Goal: Task Accomplishment & Management: Manage account settings

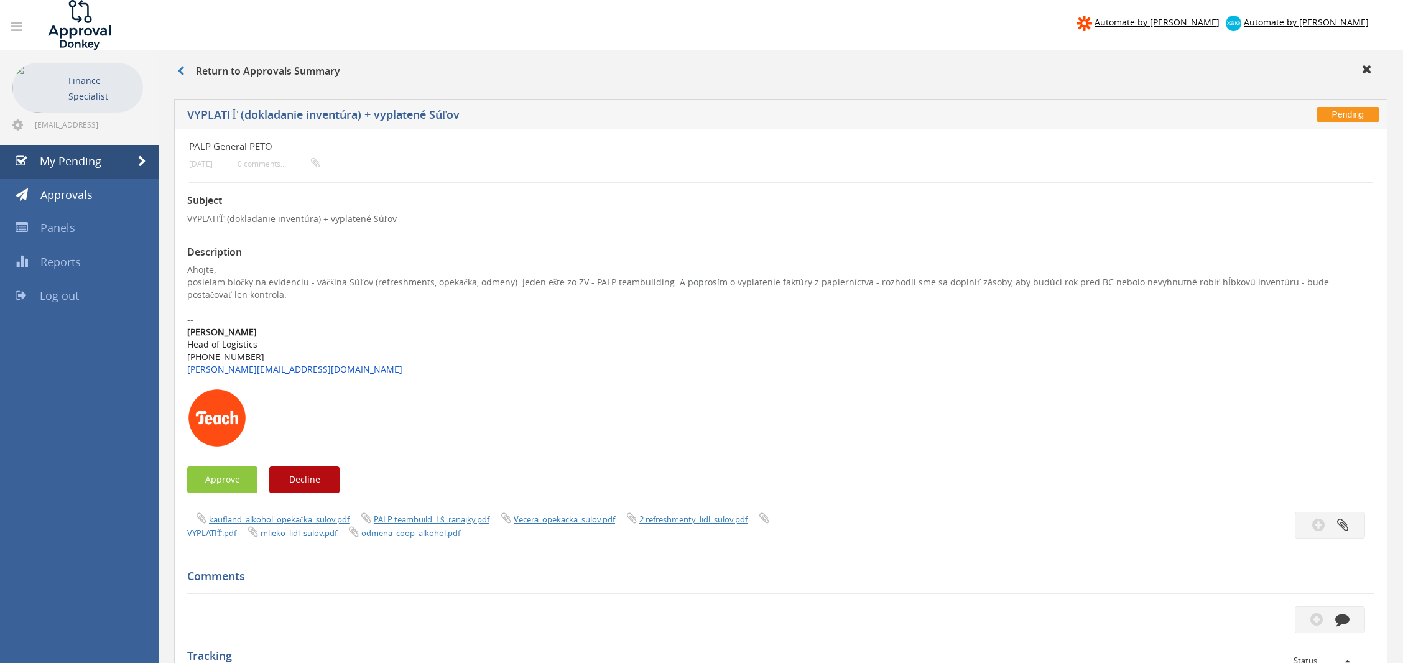
scroll to position [83, 0]
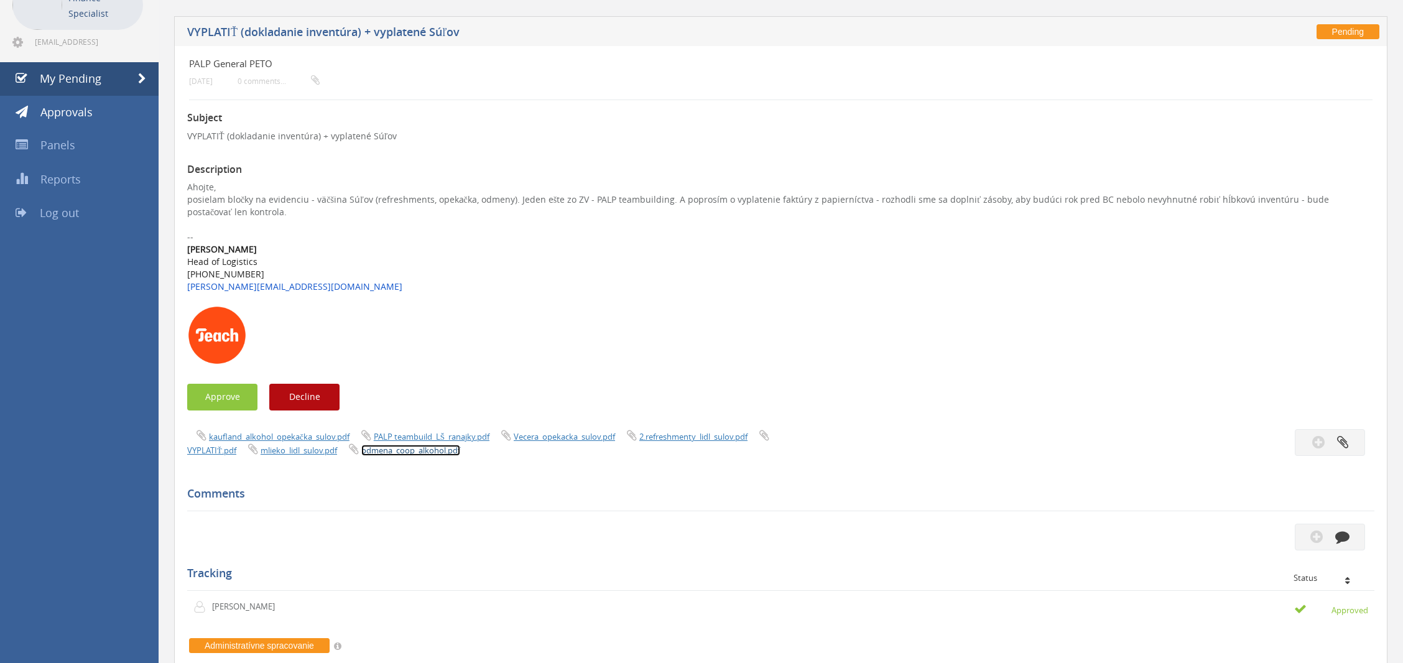
click at [421, 455] on link "odmena_coop_alkohol.pdf" at bounding box center [410, 450] width 99 height 11
click at [310, 450] on link "mlieko_lidl_sulov.pdf" at bounding box center [299, 450] width 77 height 11
click at [682, 437] on link "2.refreshmenty_lidl_sulov.pdf" at bounding box center [694, 436] width 108 height 11
click at [572, 439] on link "Vecera_opekacka_sulov.pdf" at bounding box center [564, 436] width 101 height 11
click at [410, 435] on link "PALP teambuild_LŠ_ranajky.pdf" at bounding box center [432, 436] width 116 height 11
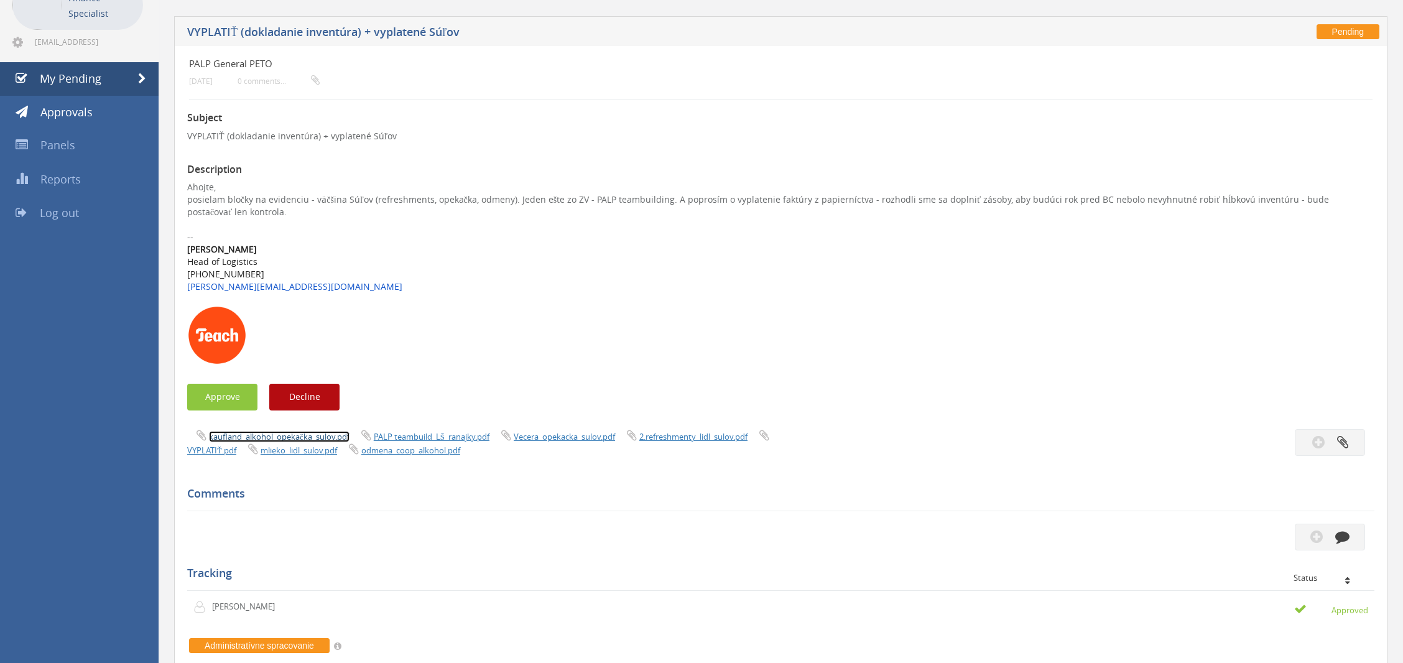
click at [299, 438] on link "kaufland_alkohol_opekačka_sulov.pdf" at bounding box center [279, 436] width 141 height 11
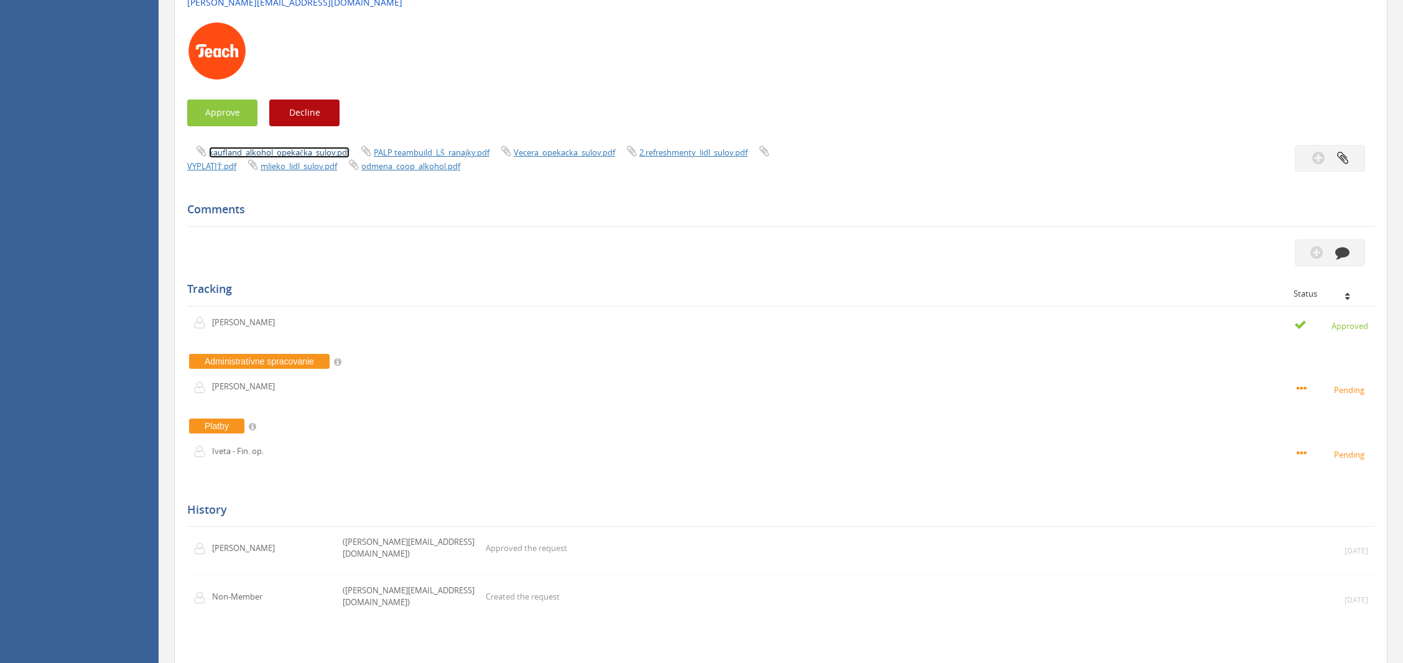
scroll to position [389, 0]
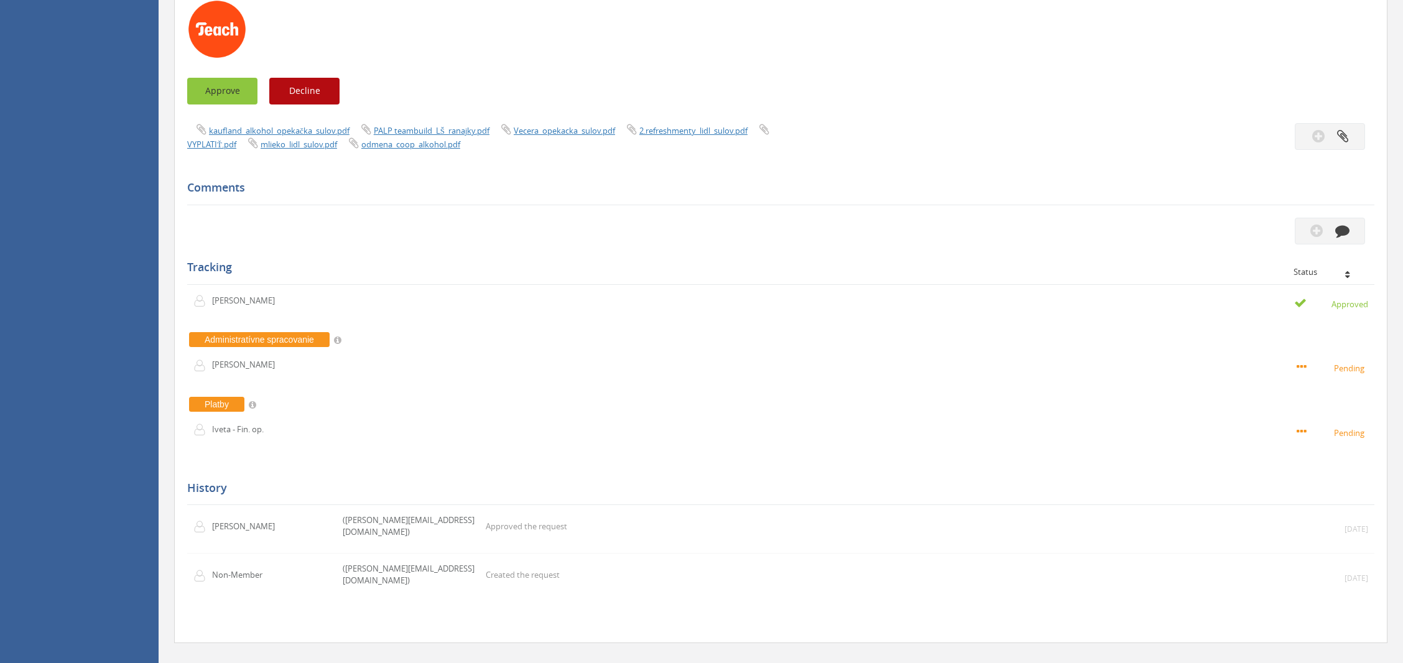
click at [239, 100] on button "Approve" at bounding box center [222, 91] width 70 height 27
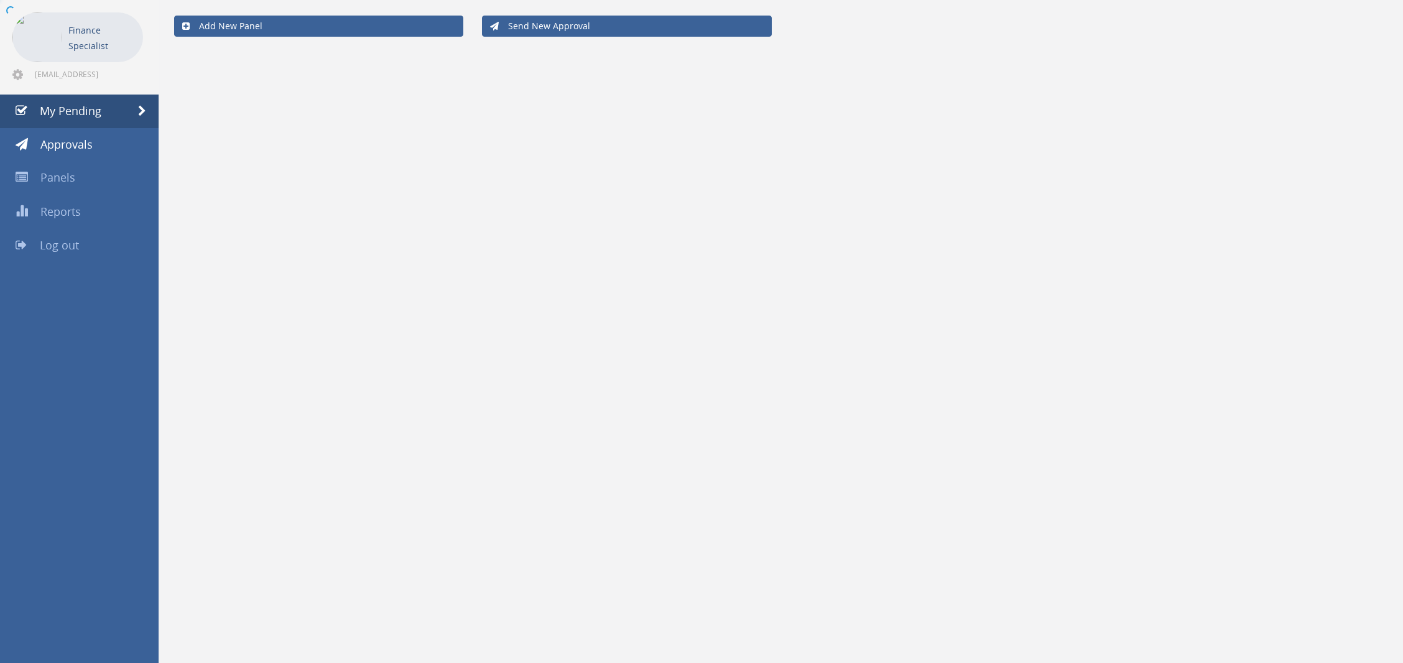
scroll to position [50, 0]
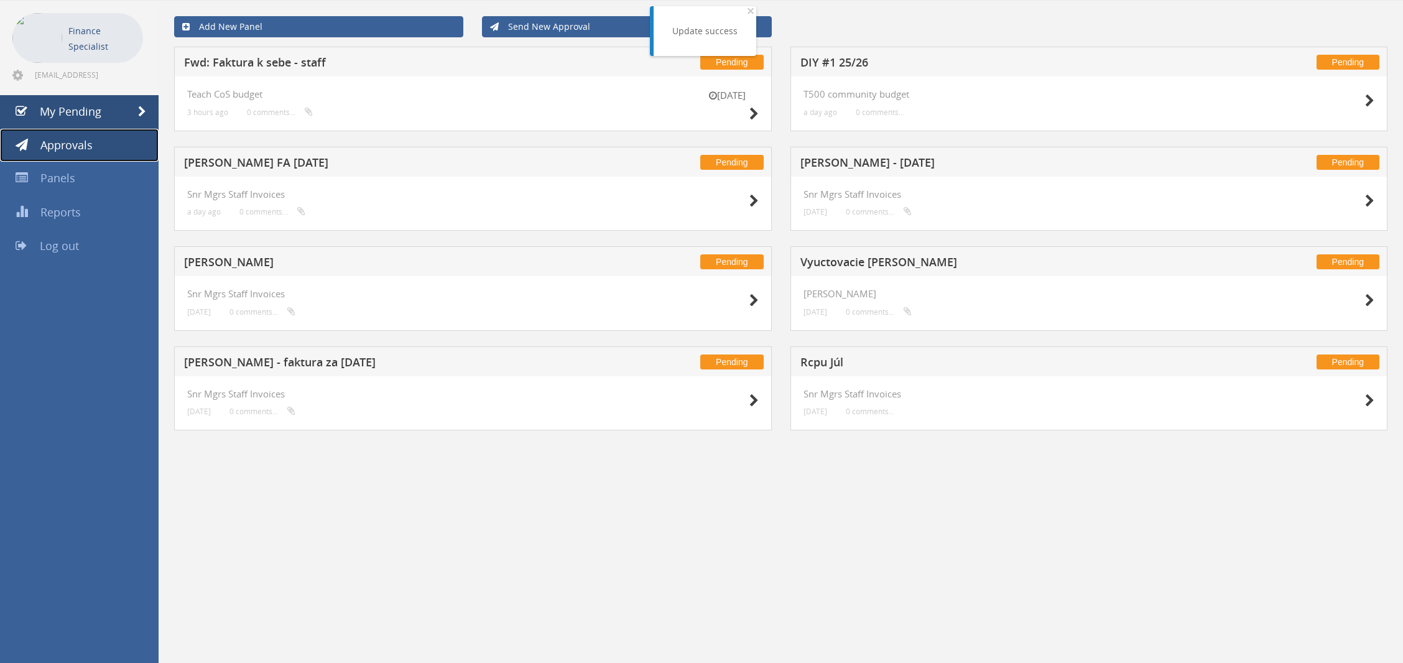
click at [121, 151] on link "Approvals" at bounding box center [79, 146] width 159 height 34
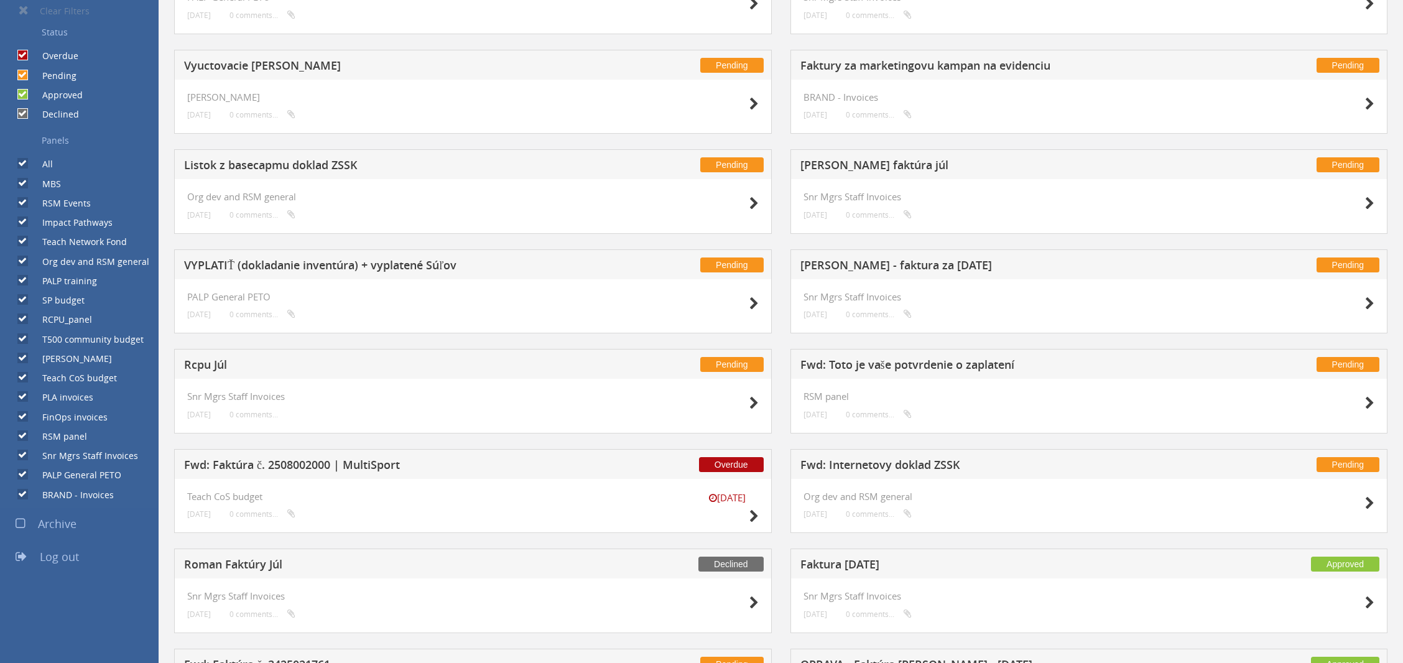
scroll to position [382, 0]
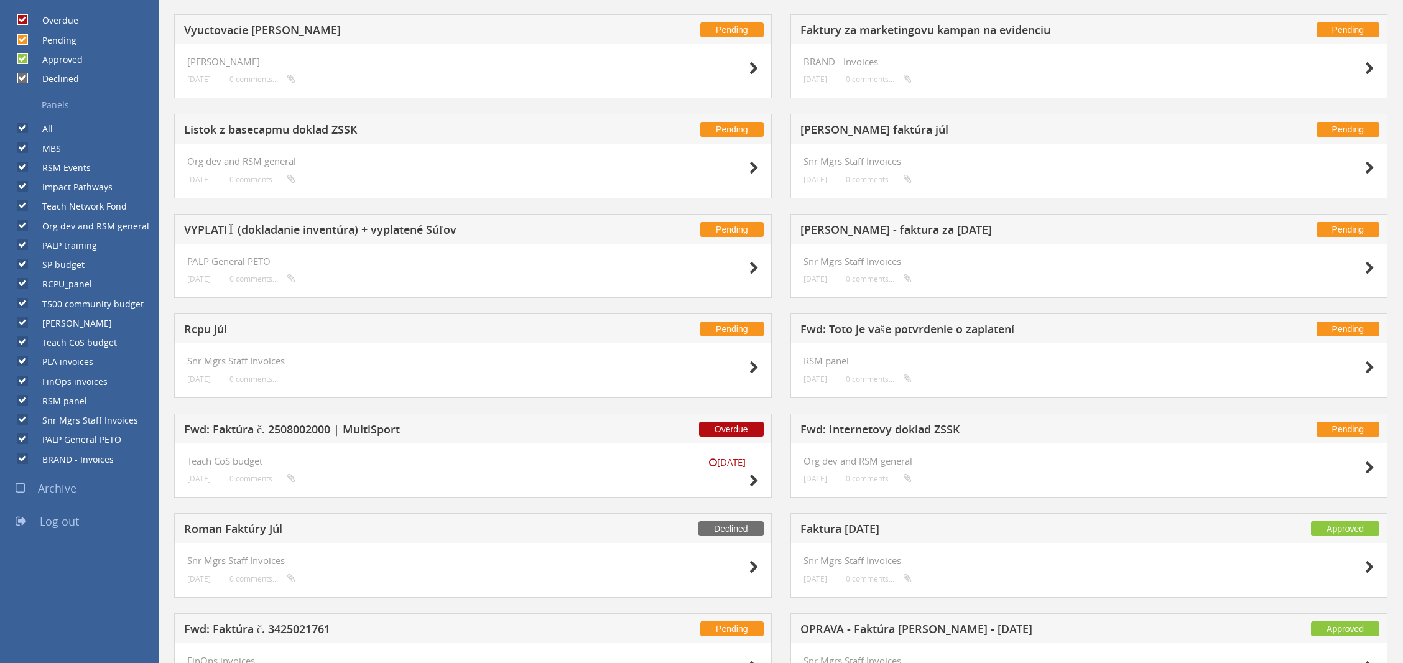
click at [30, 458] on label "BRAND - Invoices" at bounding box center [72, 460] width 84 height 12
click at [26, 458] on input "BRAND - Invoices" at bounding box center [21, 459] width 8 height 8
checkbox input "false"
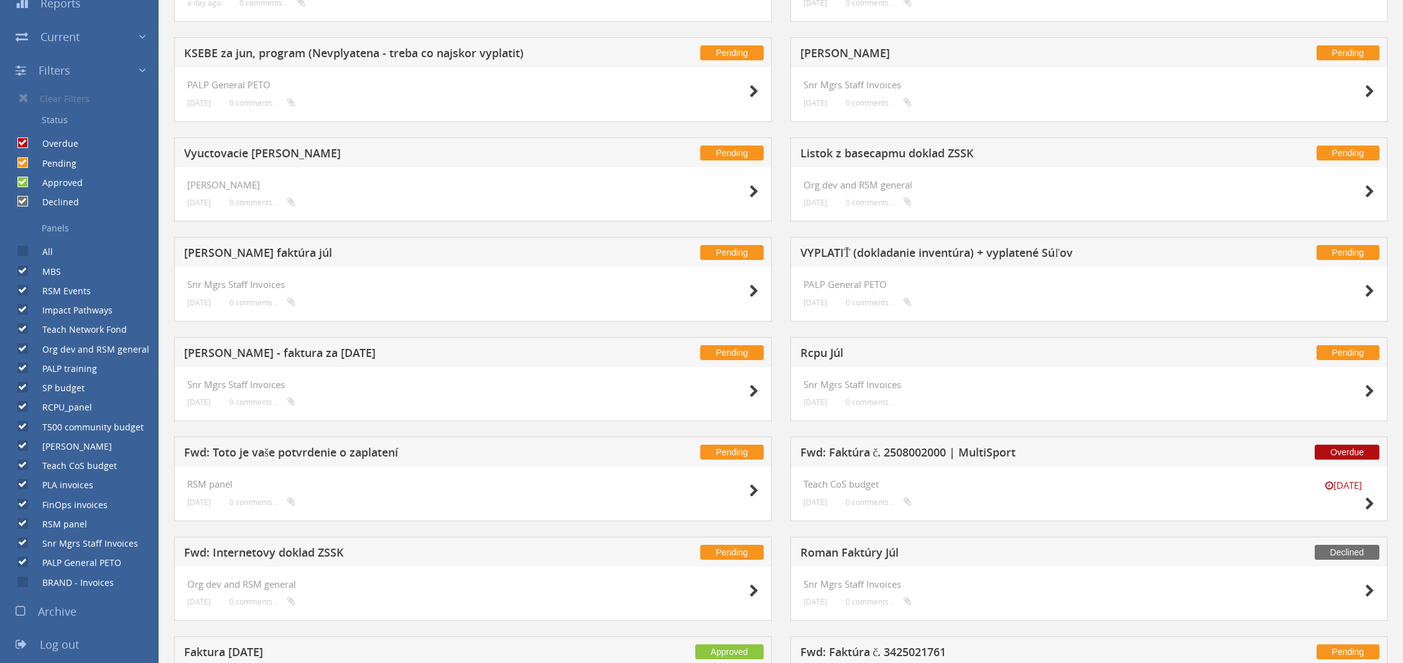
click at [30, 581] on label "BRAND - Invoices" at bounding box center [72, 583] width 84 height 12
click at [26, 581] on input "BRAND - Invoices" at bounding box center [21, 582] width 8 height 8
checkbox input "true"
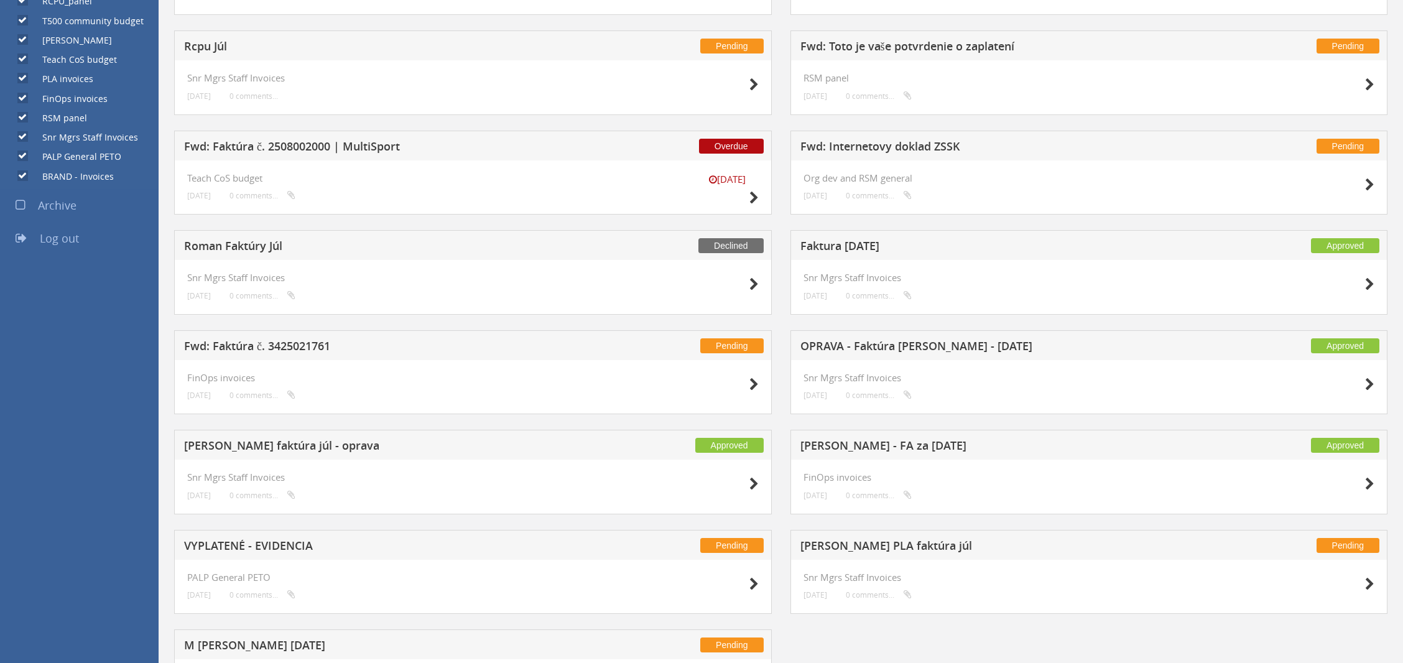
scroll to position [755, 0]
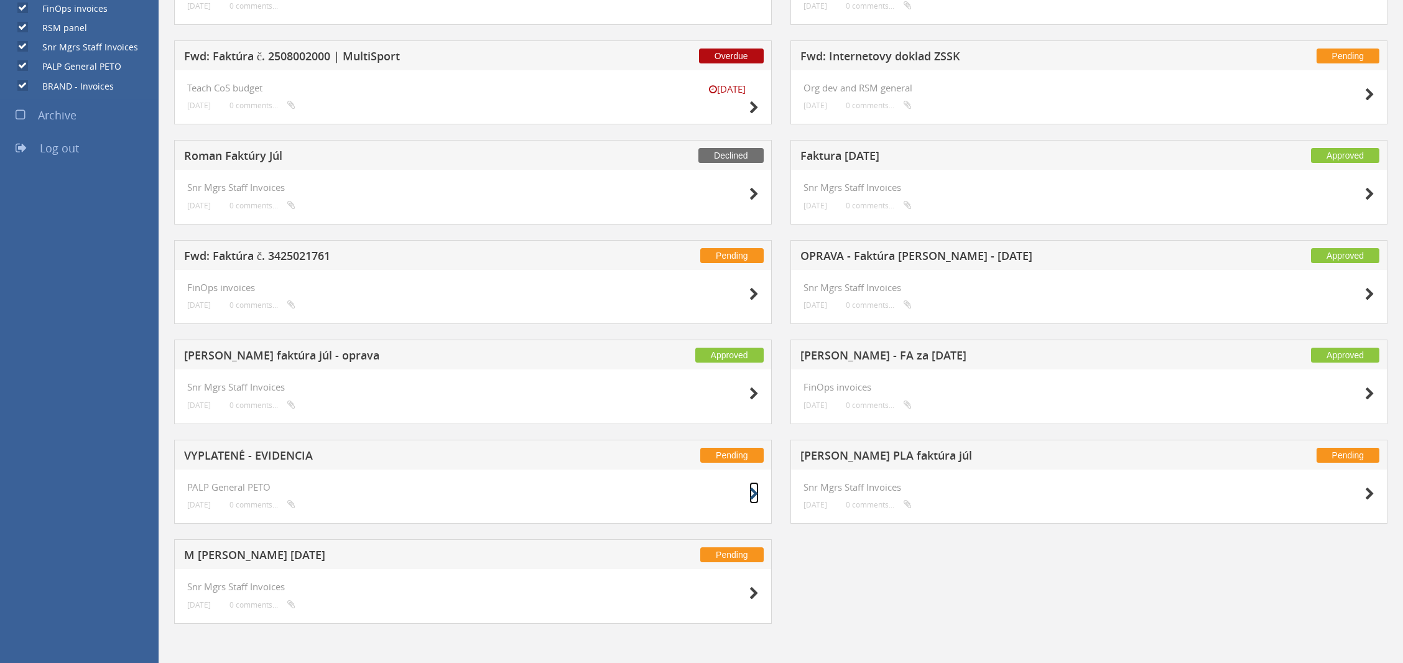
click at [751, 490] on icon at bounding box center [754, 494] width 9 height 13
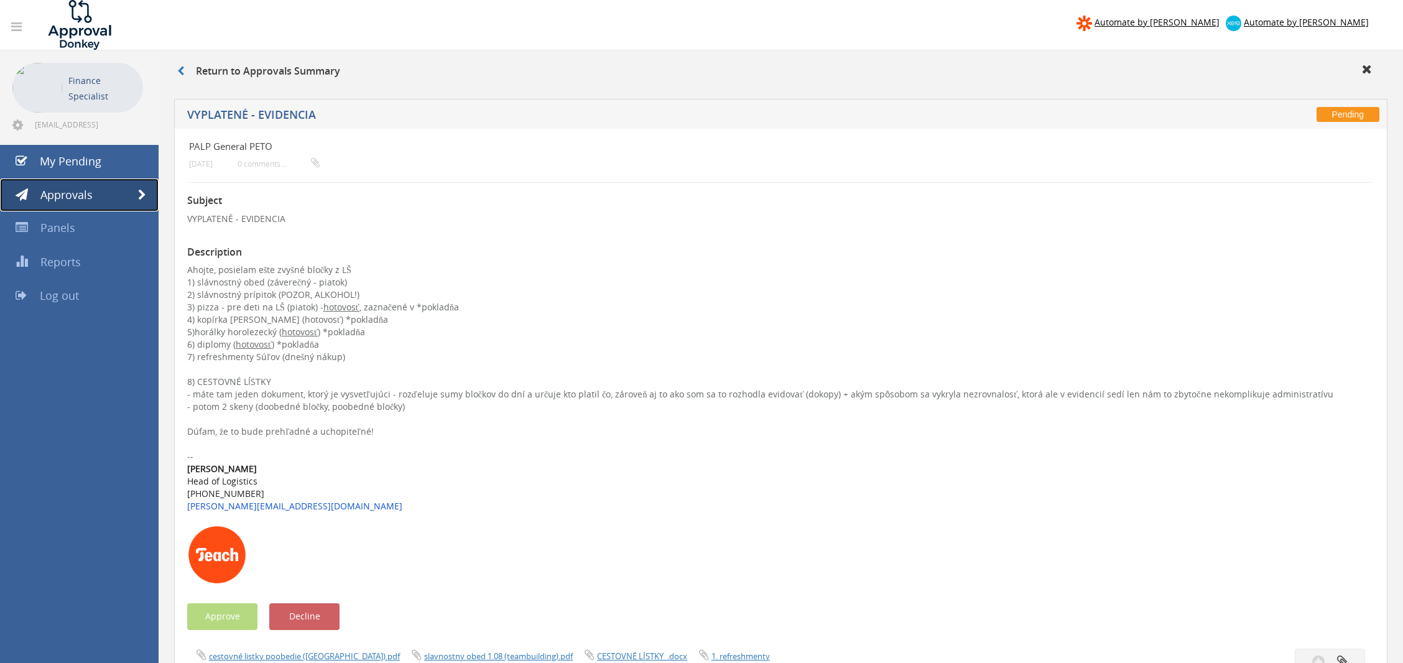
click at [106, 197] on link "Approvals" at bounding box center [79, 196] width 159 height 34
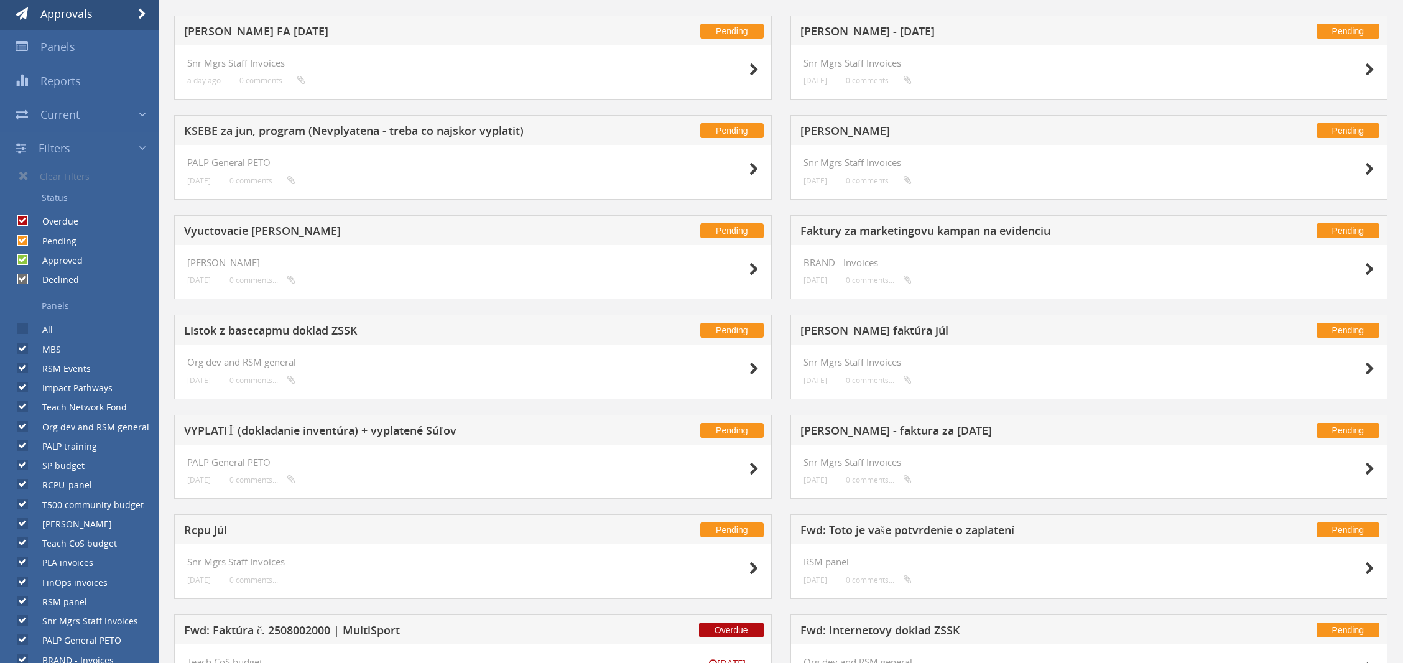
scroll to position [249, 0]
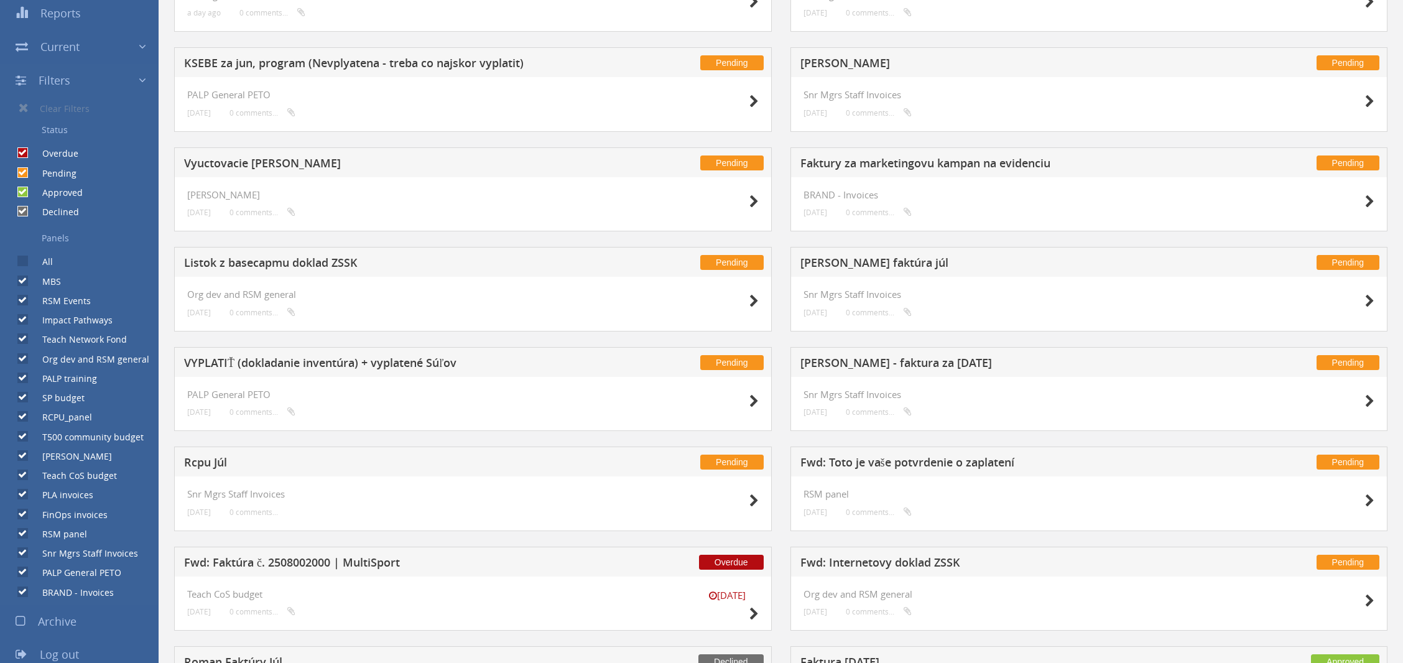
click at [25, 260] on input "All" at bounding box center [21, 262] width 8 height 8
click at [50, 264] on label "All" at bounding box center [41, 262] width 23 height 12
click at [26, 264] on input "All" at bounding box center [21, 262] width 8 height 8
click at [49, 263] on label "All" at bounding box center [41, 262] width 23 height 12
click at [26, 263] on input "All" at bounding box center [21, 262] width 8 height 8
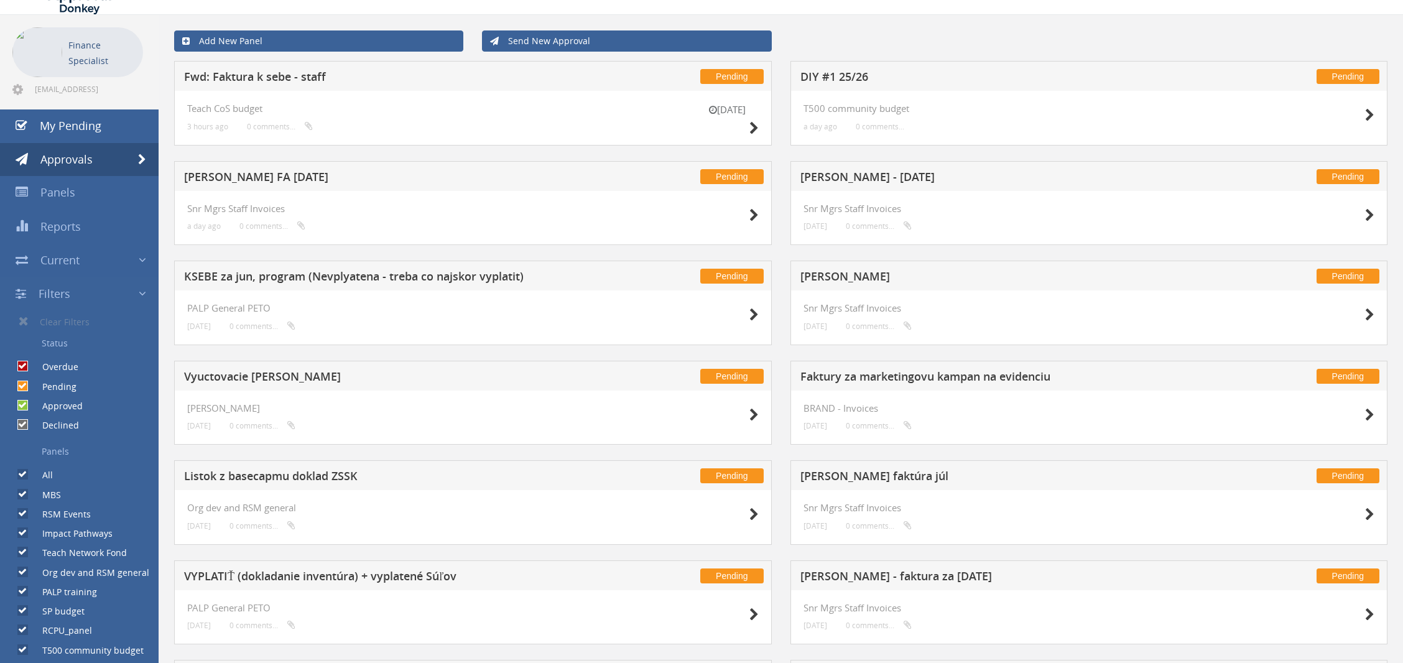
scroll to position [0, 0]
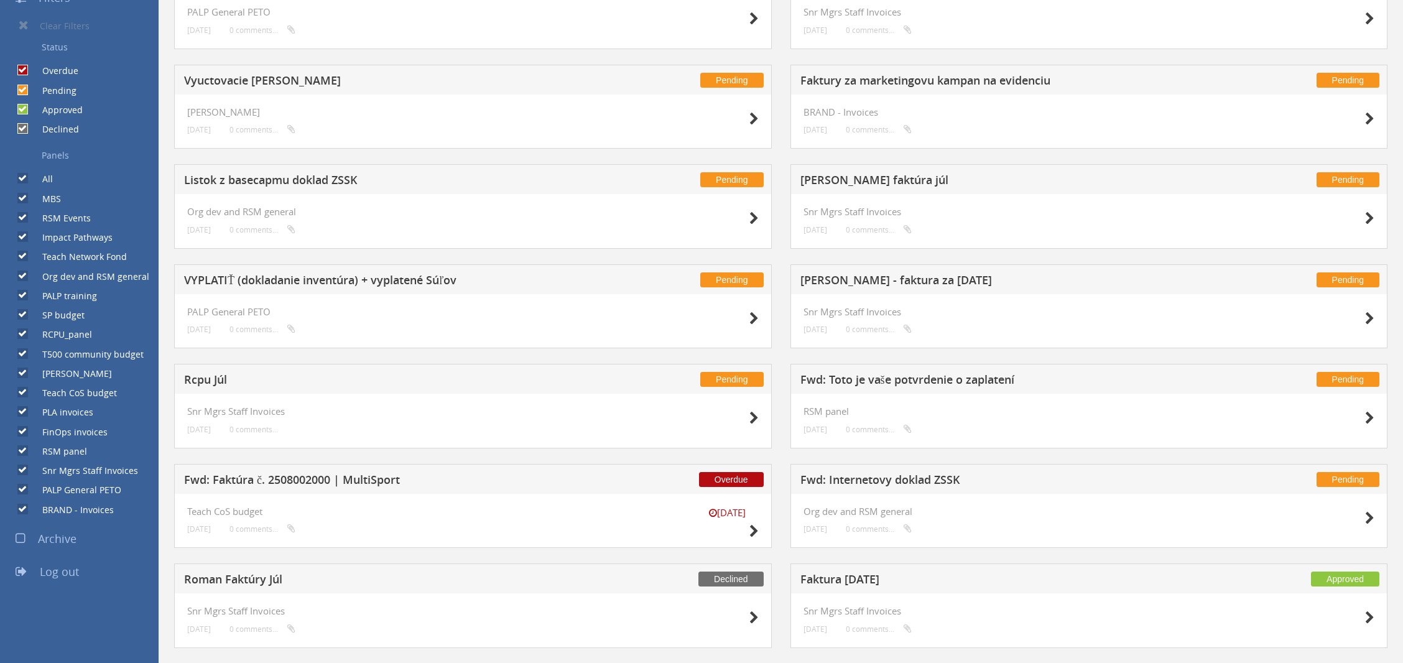
click at [39, 173] on label "All" at bounding box center [41, 179] width 23 height 12
click at [26, 175] on input "All" at bounding box center [21, 179] width 8 height 8
checkbox input "false"
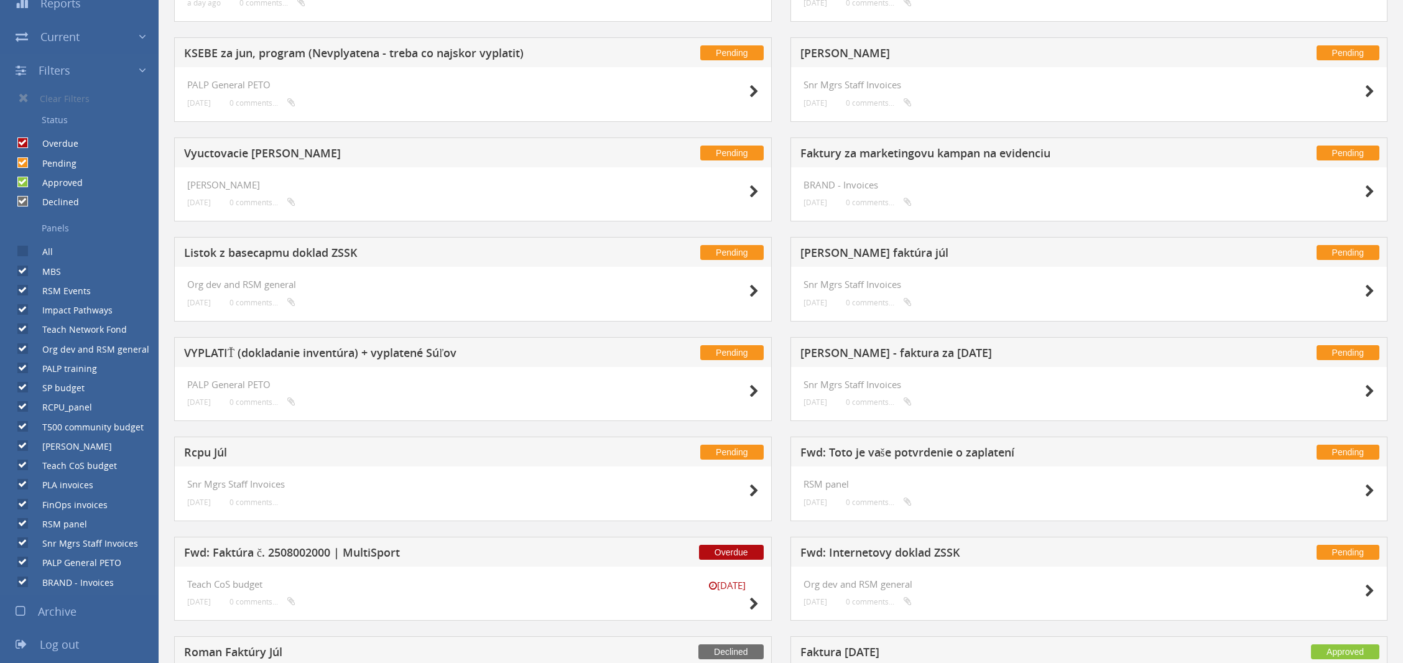
drag, startPoint x: 55, startPoint y: 272, endPoint x: 55, endPoint y: 286, distance: 14.3
click at [55, 271] on label "MBS" at bounding box center [45, 272] width 31 height 12
click at [26, 271] on input "MBS" at bounding box center [21, 271] width 8 height 8
checkbox input "false"
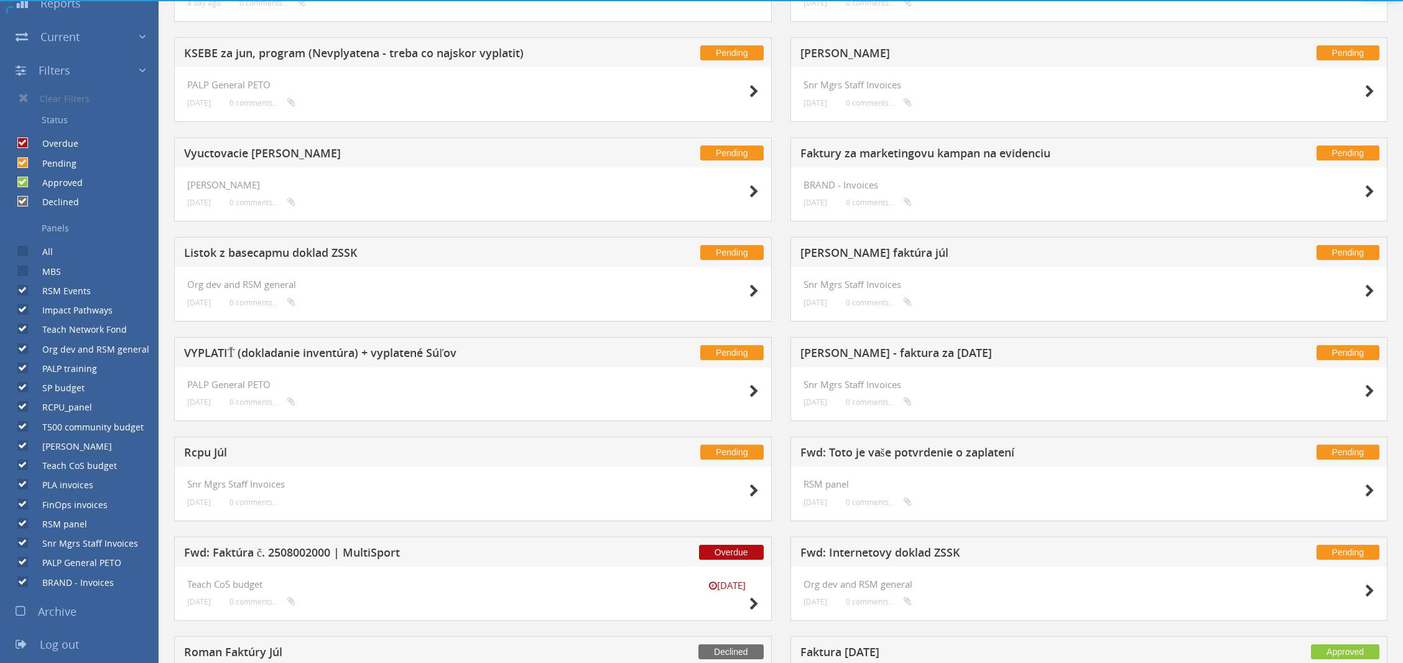
click at [55, 294] on label "RSM Events" at bounding box center [60, 291] width 61 height 12
click at [26, 294] on input "RSM Events" at bounding box center [21, 291] width 8 height 8
checkbox input "false"
click at [65, 311] on label "Impact Pathways" at bounding box center [71, 310] width 83 height 12
click at [26, 311] on input "Impact Pathways" at bounding box center [21, 310] width 8 height 8
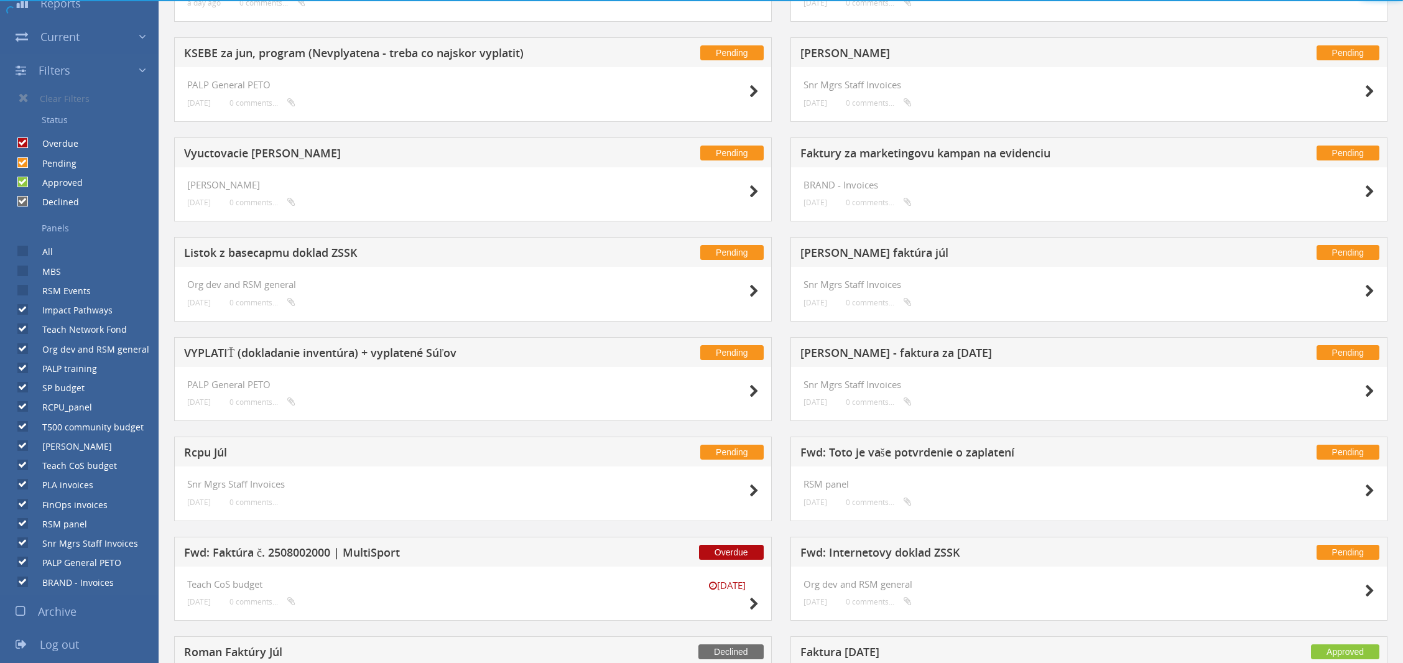
checkbox input "false"
click at [60, 334] on label "Teach Network Fond" at bounding box center [78, 329] width 97 height 12
click at [26, 333] on input "Teach Network Fond" at bounding box center [21, 329] width 8 height 8
checkbox input "false"
click at [49, 353] on label "Org dev and RSM general" at bounding box center [89, 349] width 119 height 12
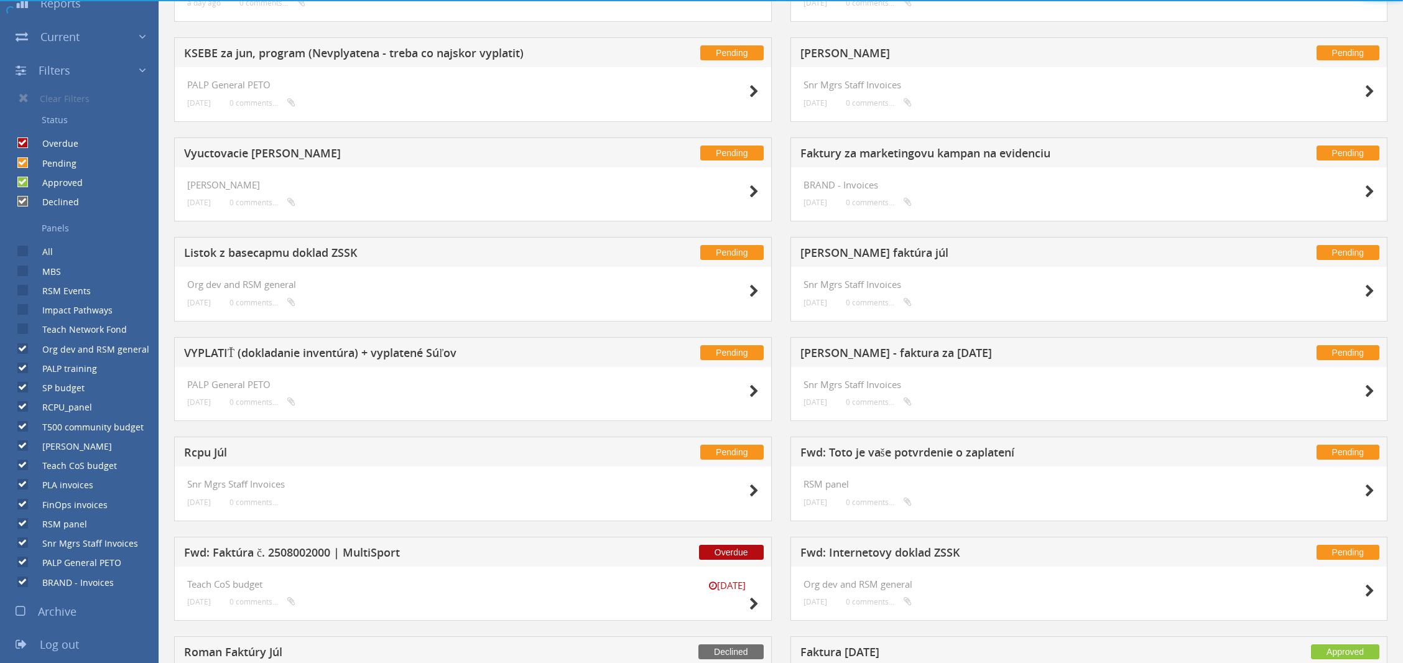
click at [26, 353] on input "Org dev and RSM general" at bounding box center [21, 349] width 8 height 8
checkbox input "false"
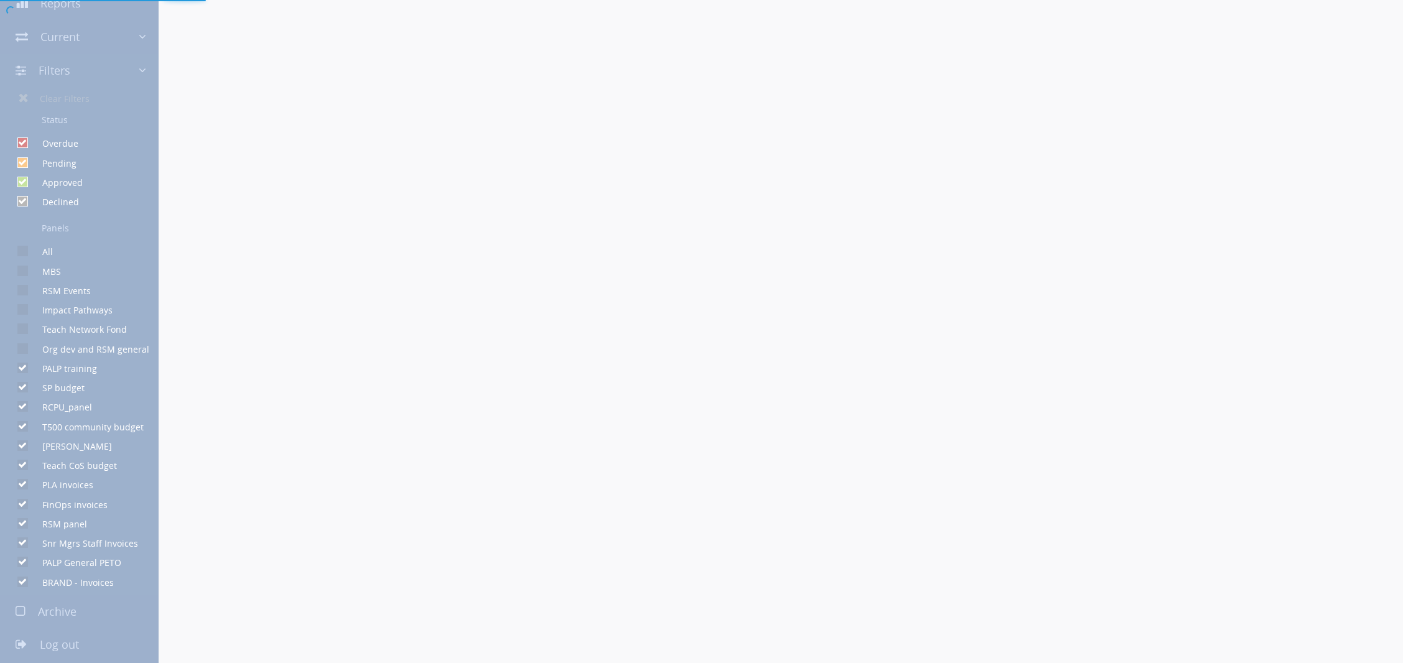
click at [55, 375] on div at bounding box center [701, 331] width 1403 height 663
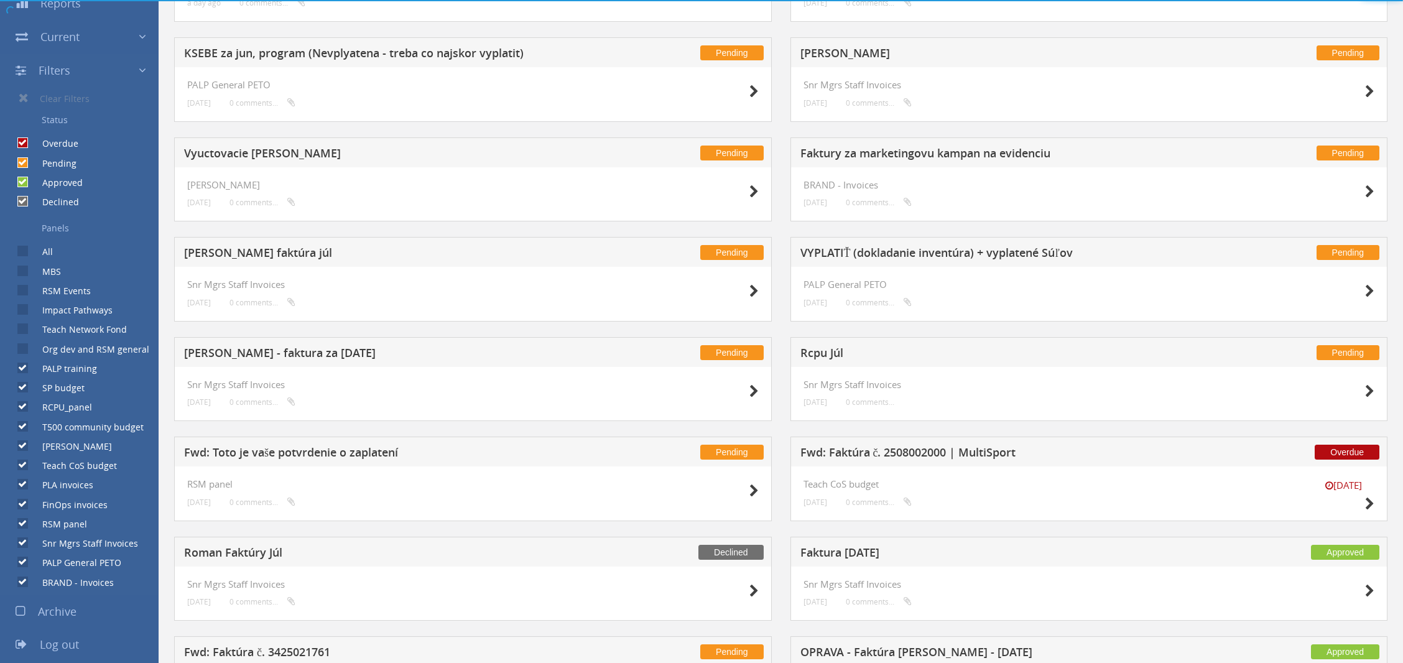
click at [54, 372] on label "PALP training" at bounding box center [63, 369] width 67 height 12
click at [26, 372] on input "PALP training" at bounding box center [21, 369] width 8 height 8
checkbox input "false"
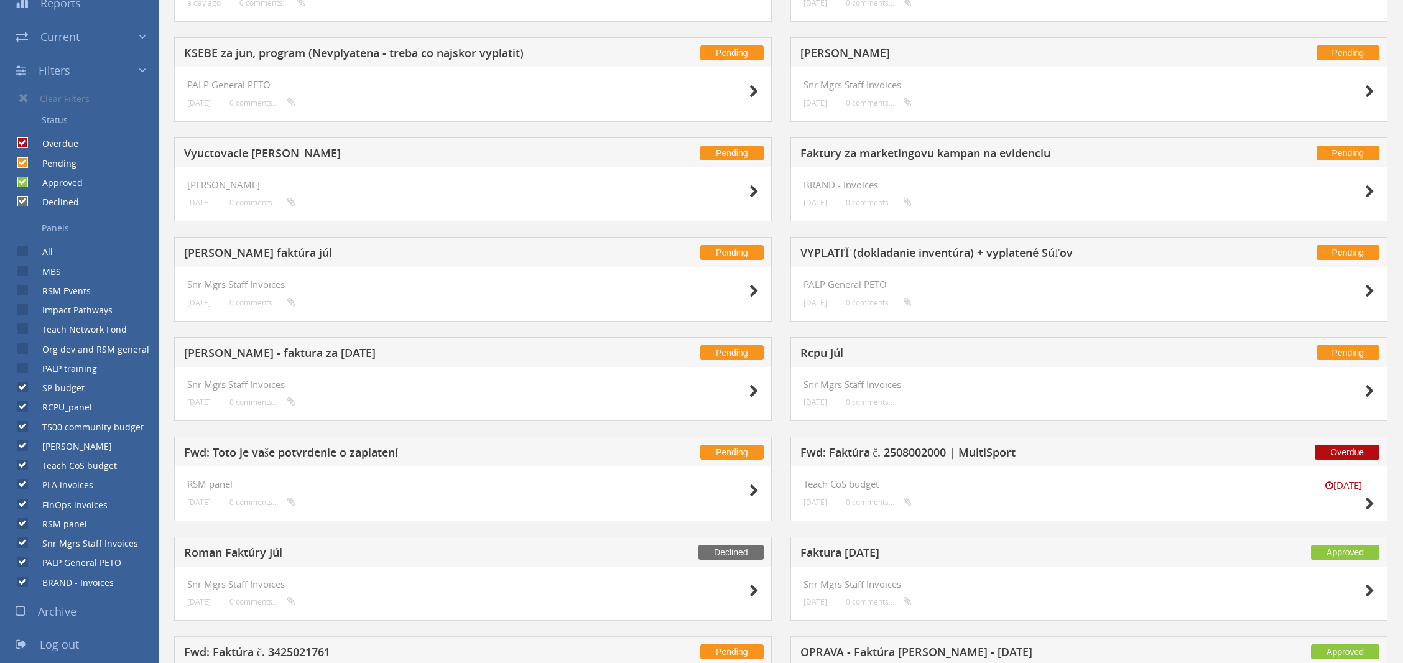
click at [58, 587] on label "BRAND - Invoices" at bounding box center [72, 583] width 84 height 12
click at [26, 586] on input "BRAND - Invoices" at bounding box center [21, 582] width 8 height 8
checkbox input "false"
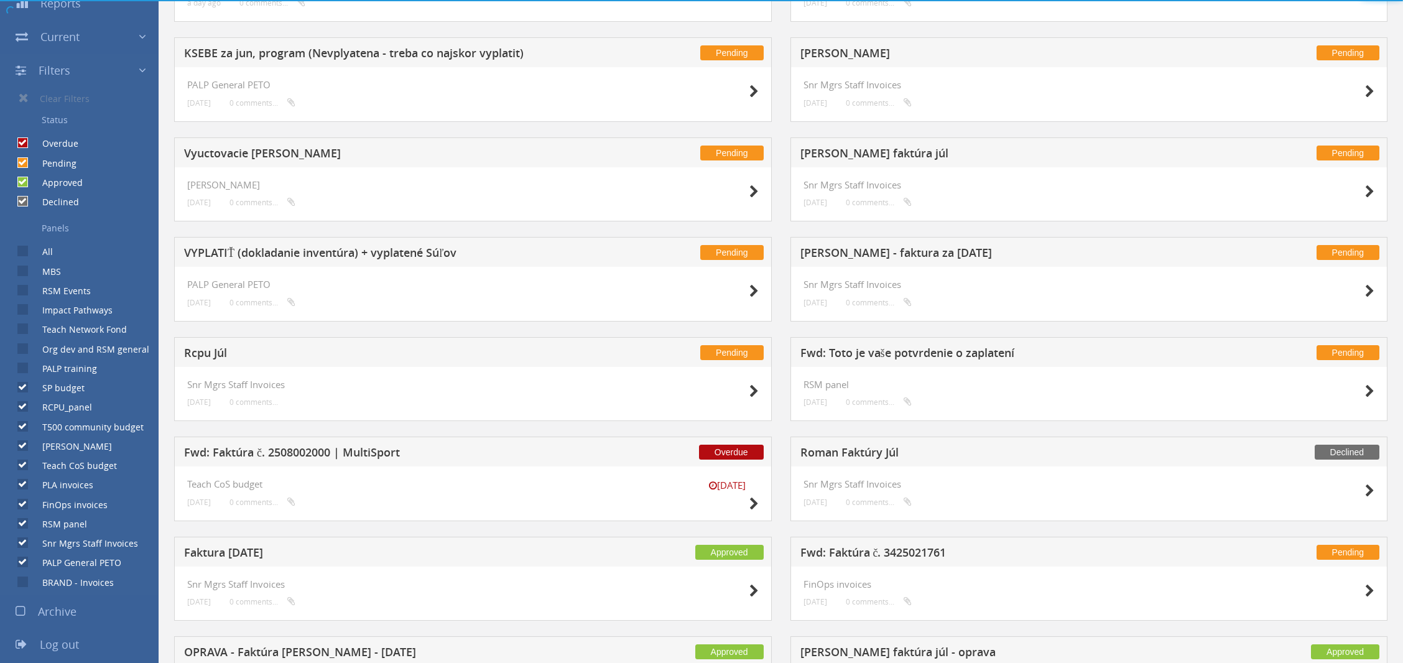
click at [67, 547] on label "Snr Mgrs Staff Invoices" at bounding box center [84, 543] width 108 height 12
click at [26, 547] on input "Snr Mgrs Staff Invoices" at bounding box center [21, 543] width 8 height 8
checkbox input "false"
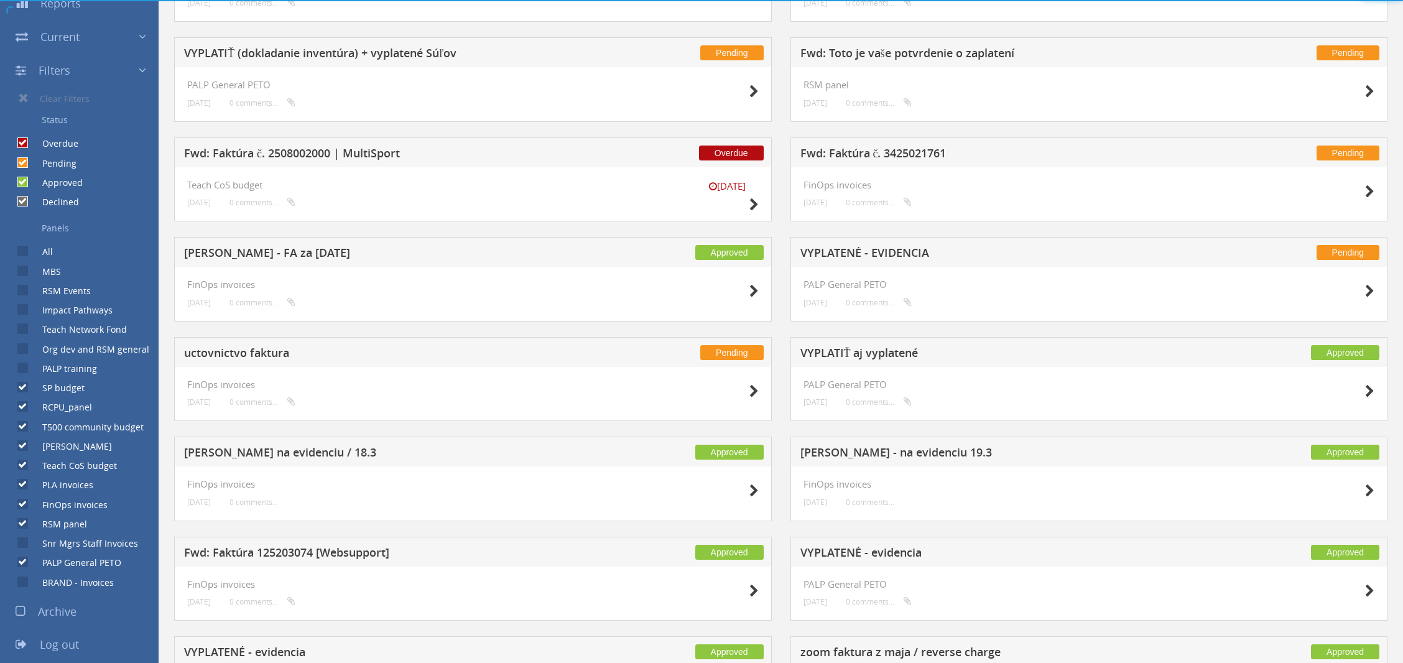
click at [64, 527] on label "RSM panel" at bounding box center [58, 524] width 57 height 12
click at [26, 527] on input "RSM panel" at bounding box center [21, 524] width 8 height 8
checkbox input "false"
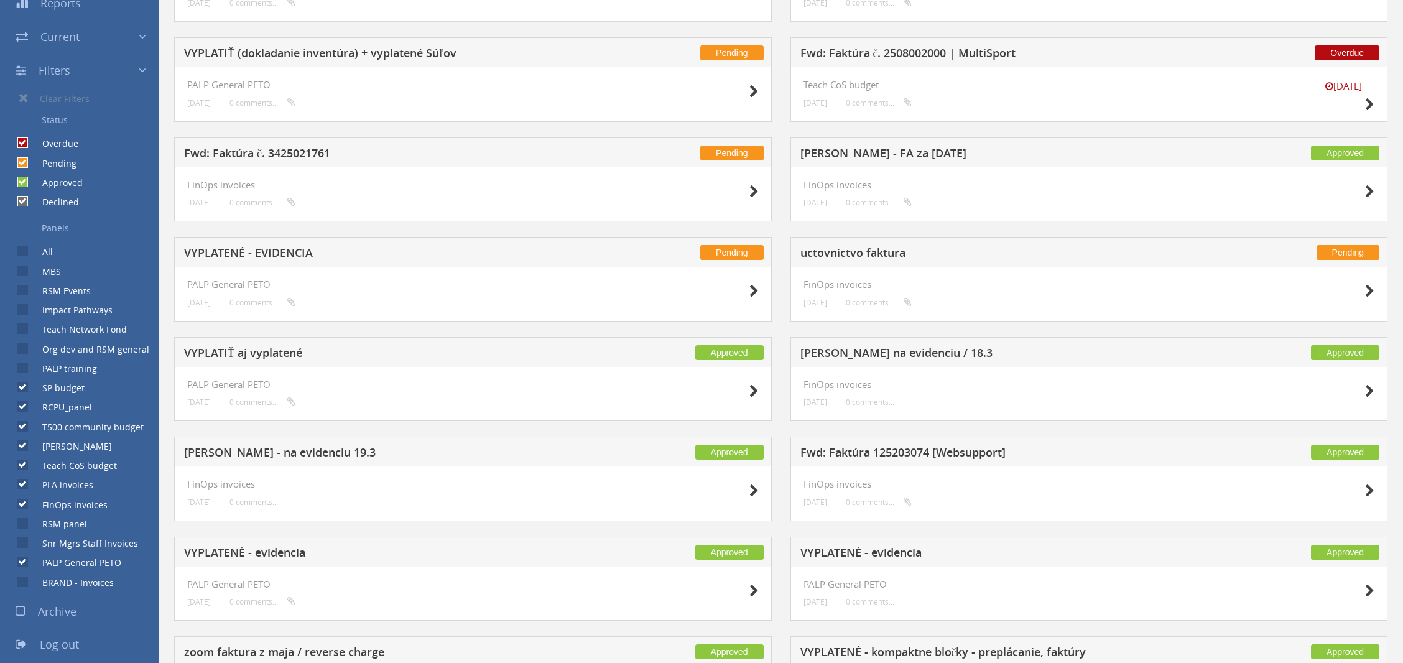
click at [64, 508] on label "FinOps invoices" at bounding box center [69, 505] width 78 height 12
click at [26, 508] on input "FinOps invoices" at bounding box center [21, 504] width 8 height 8
checkbox input "false"
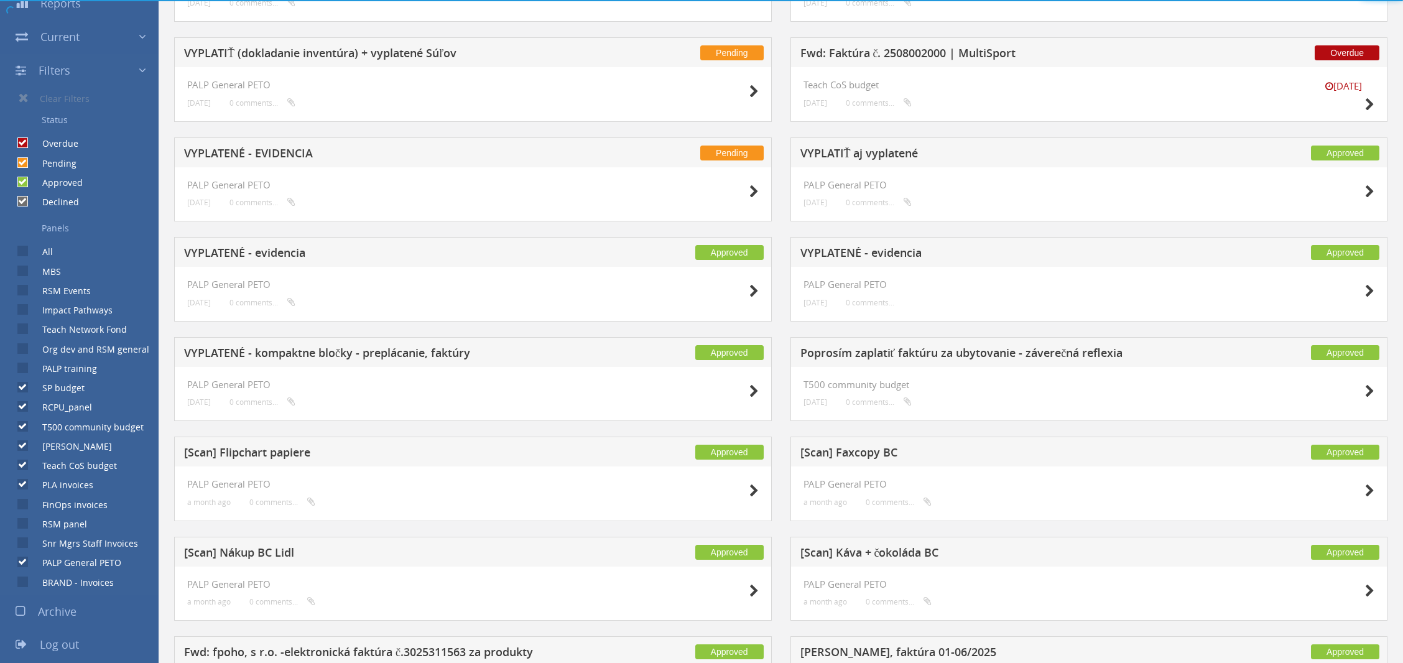
click at [63, 490] on label "PLA invoices" at bounding box center [61, 485] width 63 height 12
click at [26, 489] on input "PLA invoices" at bounding box center [21, 485] width 8 height 8
checkbox input "false"
click at [70, 470] on label "Teach CoS budget" at bounding box center [73, 466] width 87 height 12
click at [26, 470] on input "Teach CoS budget" at bounding box center [21, 466] width 8 height 8
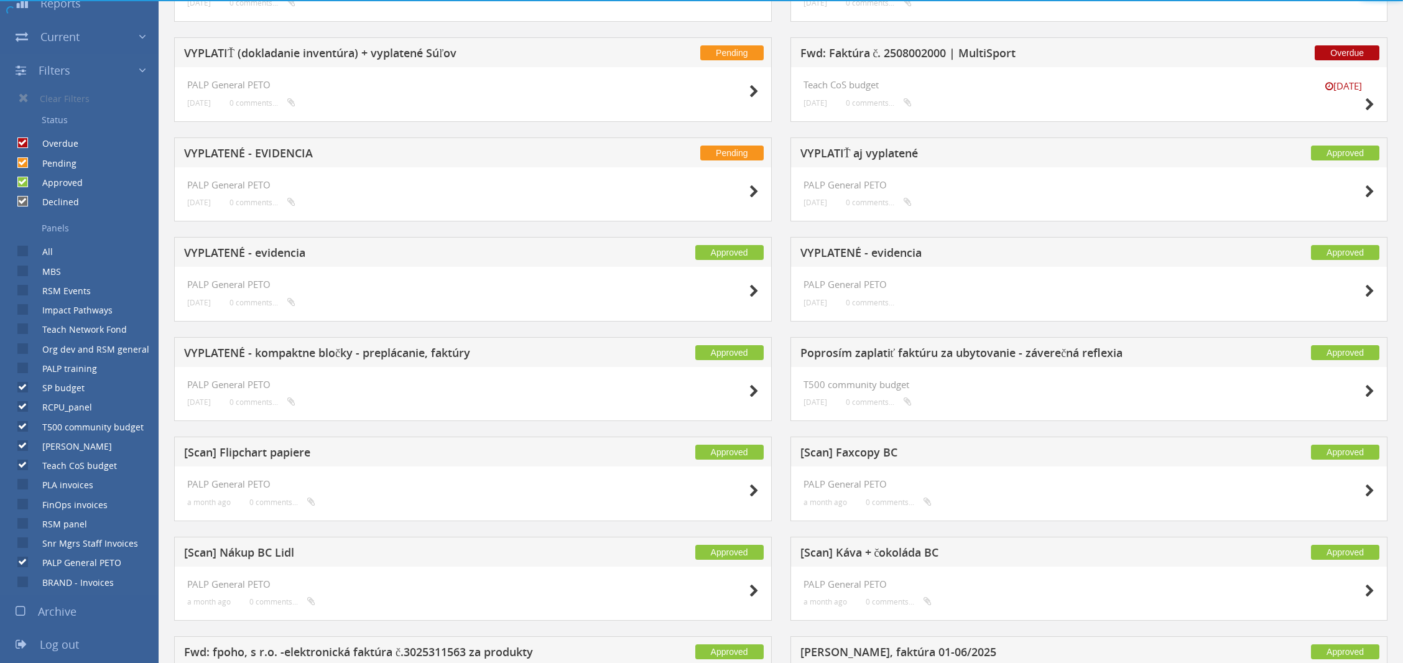
checkbox input "false"
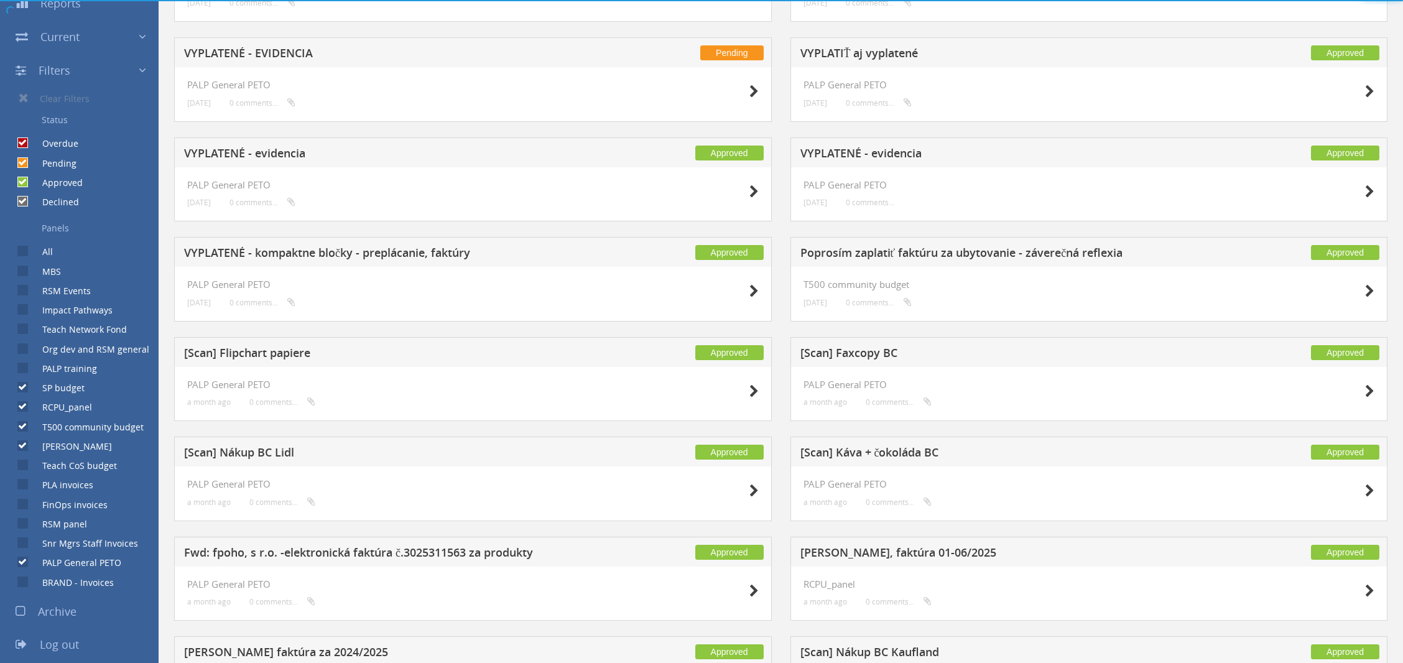
click at [68, 450] on label "[PERSON_NAME]" at bounding box center [71, 446] width 82 height 12
click at [26, 450] on input "[PERSON_NAME]" at bounding box center [21, 446] width 8 height 8
checkbox input "false"
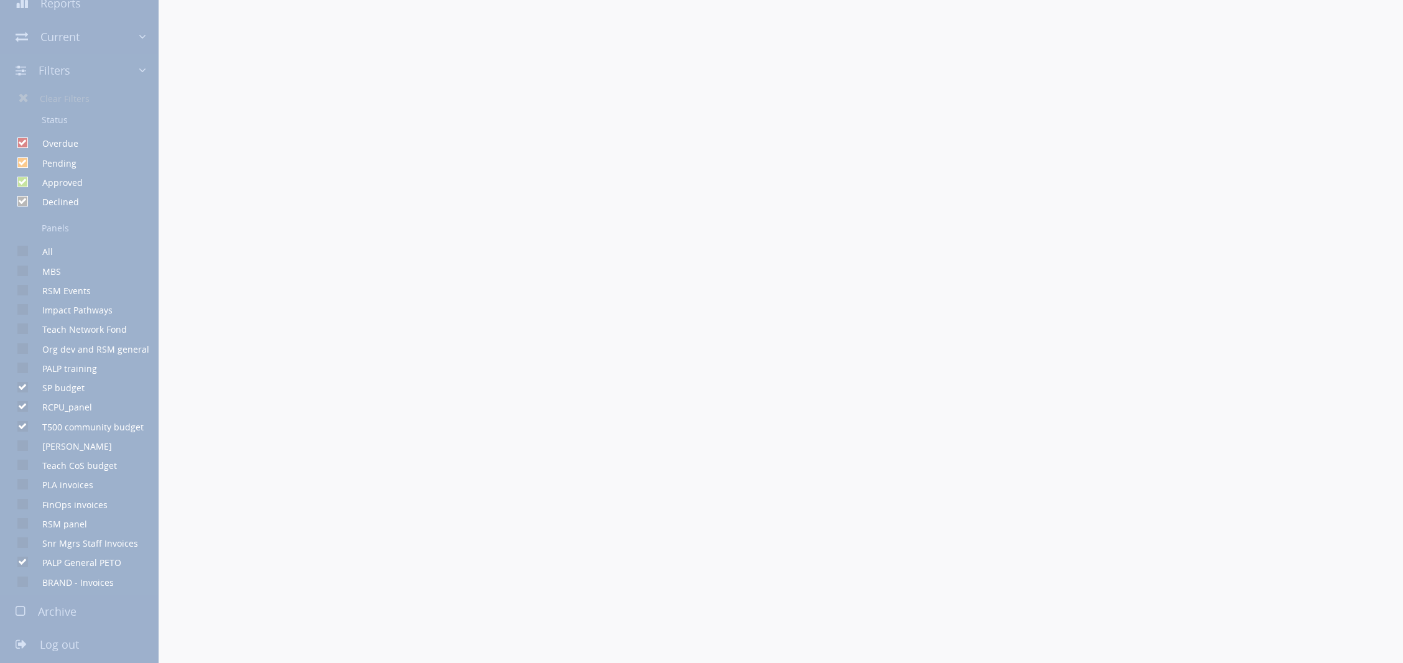
click at [80, 434] on div at bounding box center [701, 331] width 1403 height 663
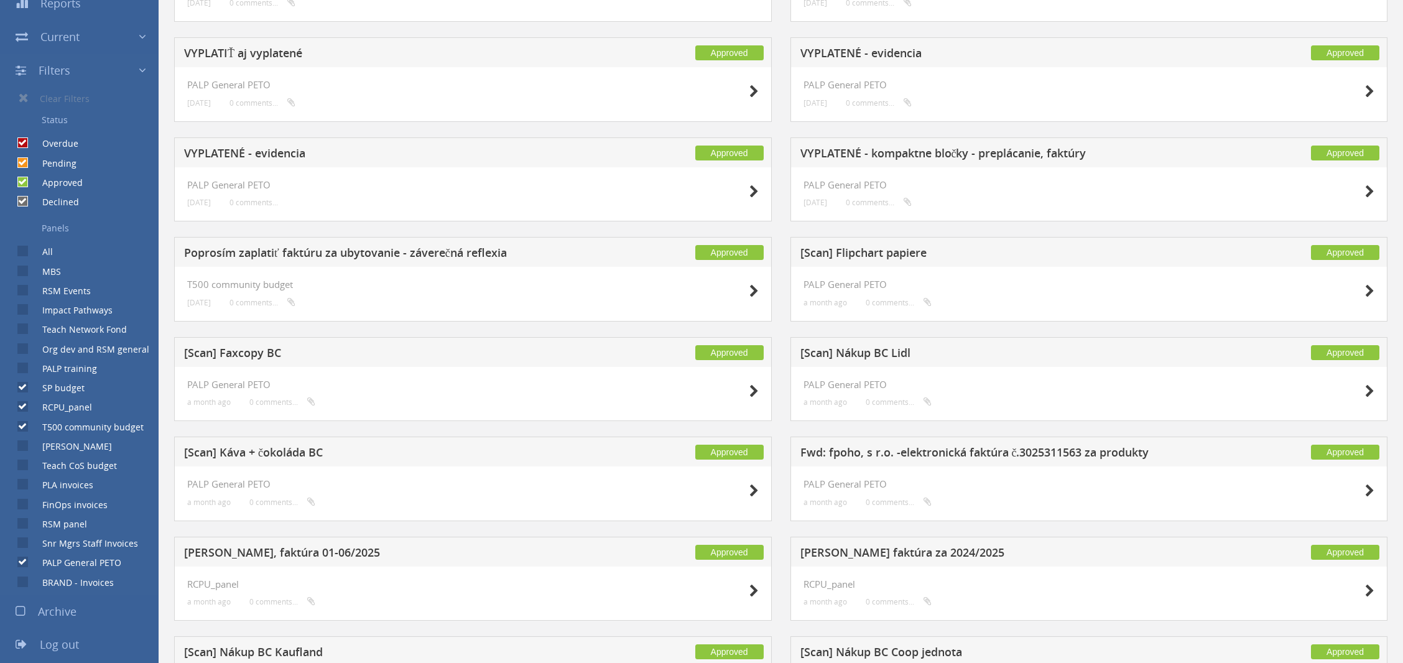
click at [55, 434] on div "[PERSON_NAME]" at bounding box center [56, 443] width 112 height 19
click at [63, 408] on label "RCPU_panel" at bounding box center [61, 407] width 62 height 12
click at [26, 408] on input "RCPU_panel" at bounding box center [21, 407] width 8 height 8
checkbox input "false"
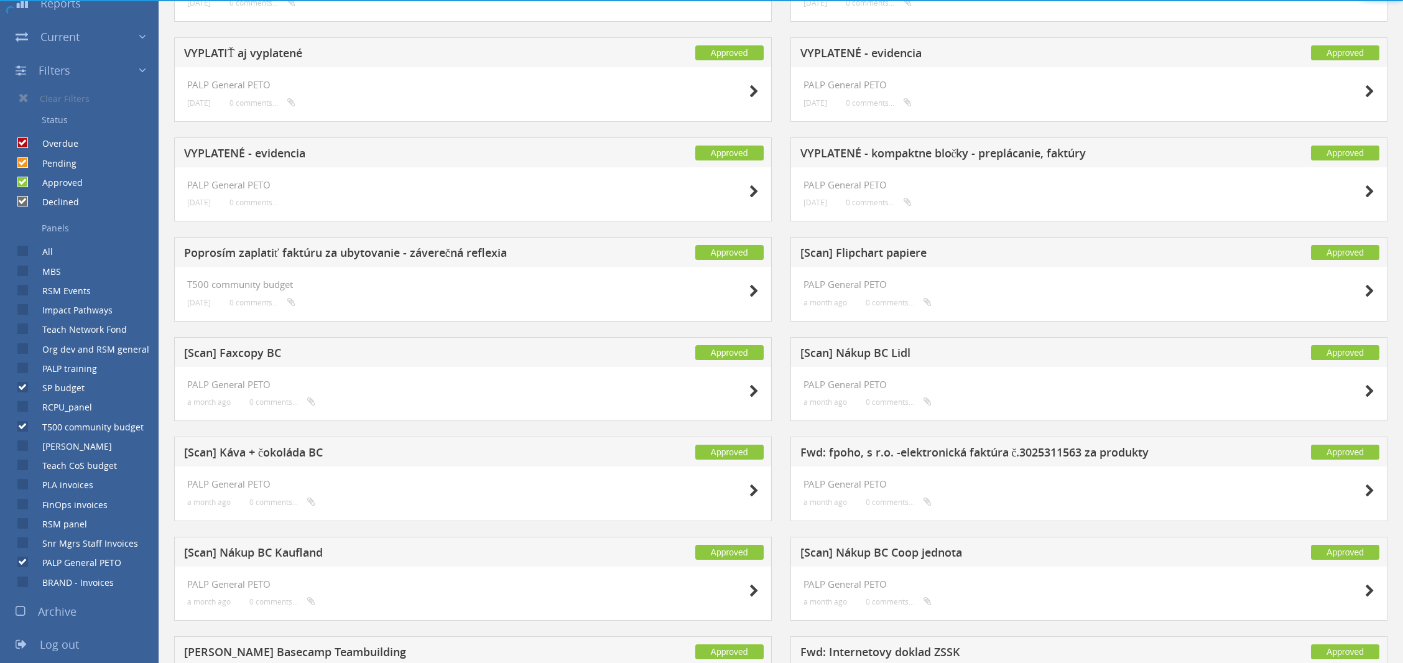
click at [59, 426] on label "T500 community budget" at bounding box center [87, 427] width 114 height 12
click at [26, 426] on input "T500 community budget" at bounding box center [21, 426] width 8 height 8
checkbox input "false"
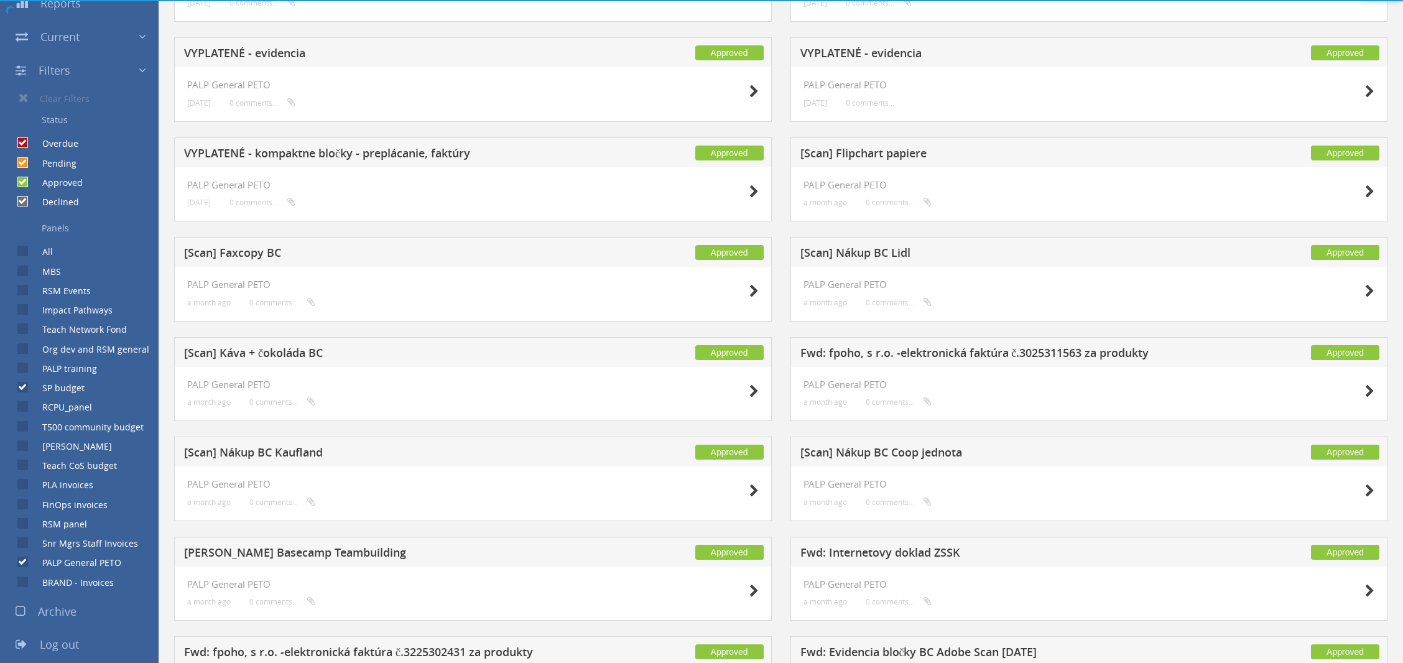
click at [63, 393] on label "SP budget" at bounding box center [57, 388] width 55 height 12
click at [26, 392] on input "SP budget" at bounding box center [21, 388] width 8 height 8
checkbox input "false"
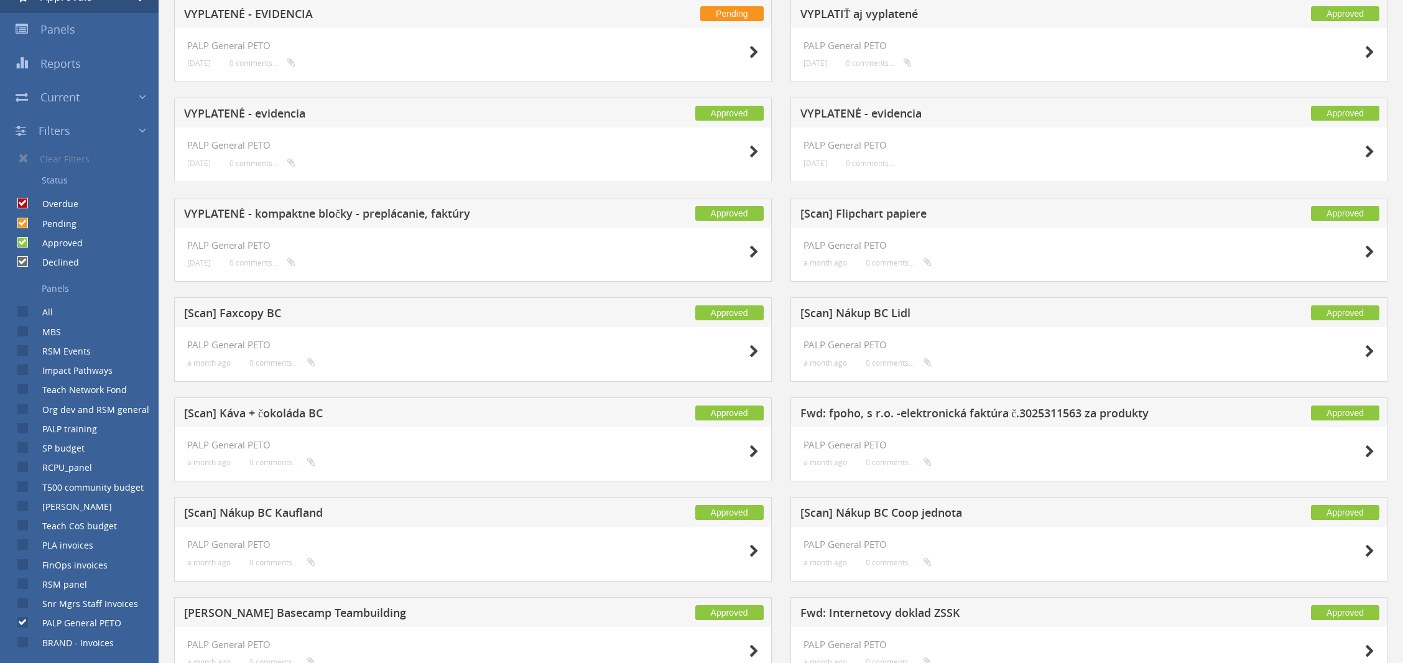
scroll to position [10, 0]
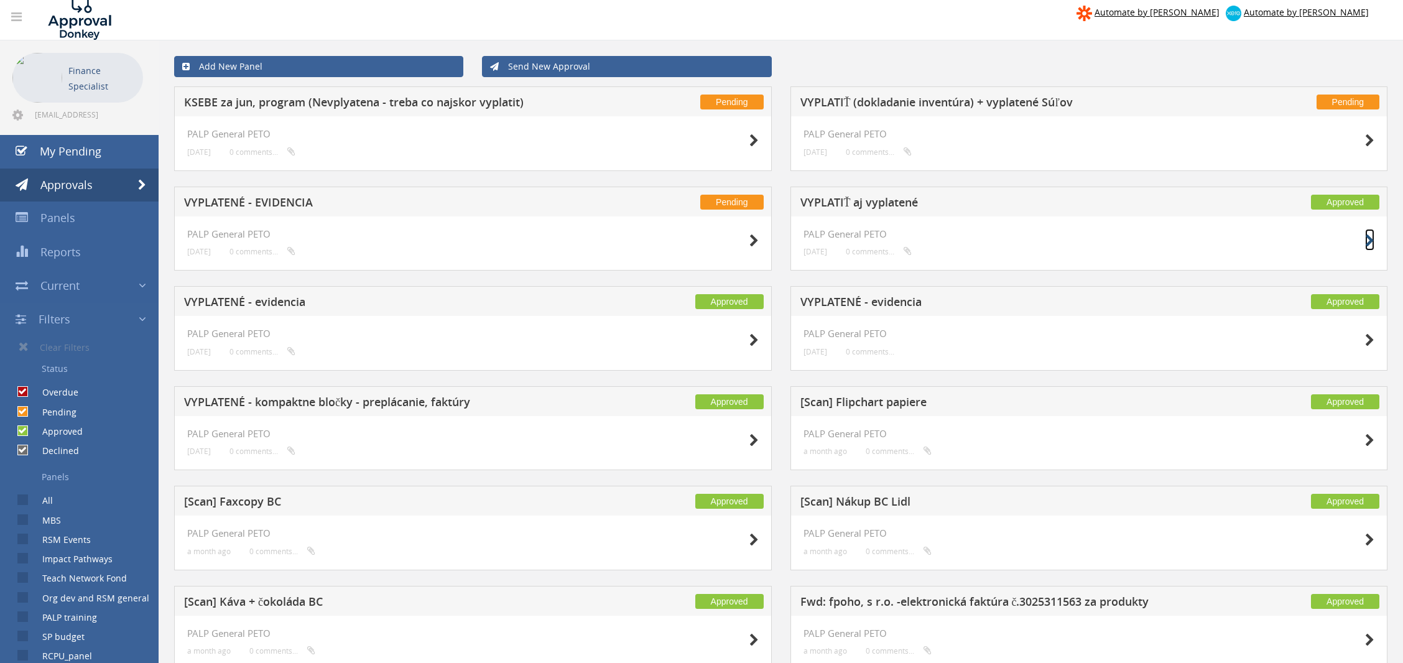
click at [1369, 242] on icon at bounding box center [1370, 241] width 9 height 13
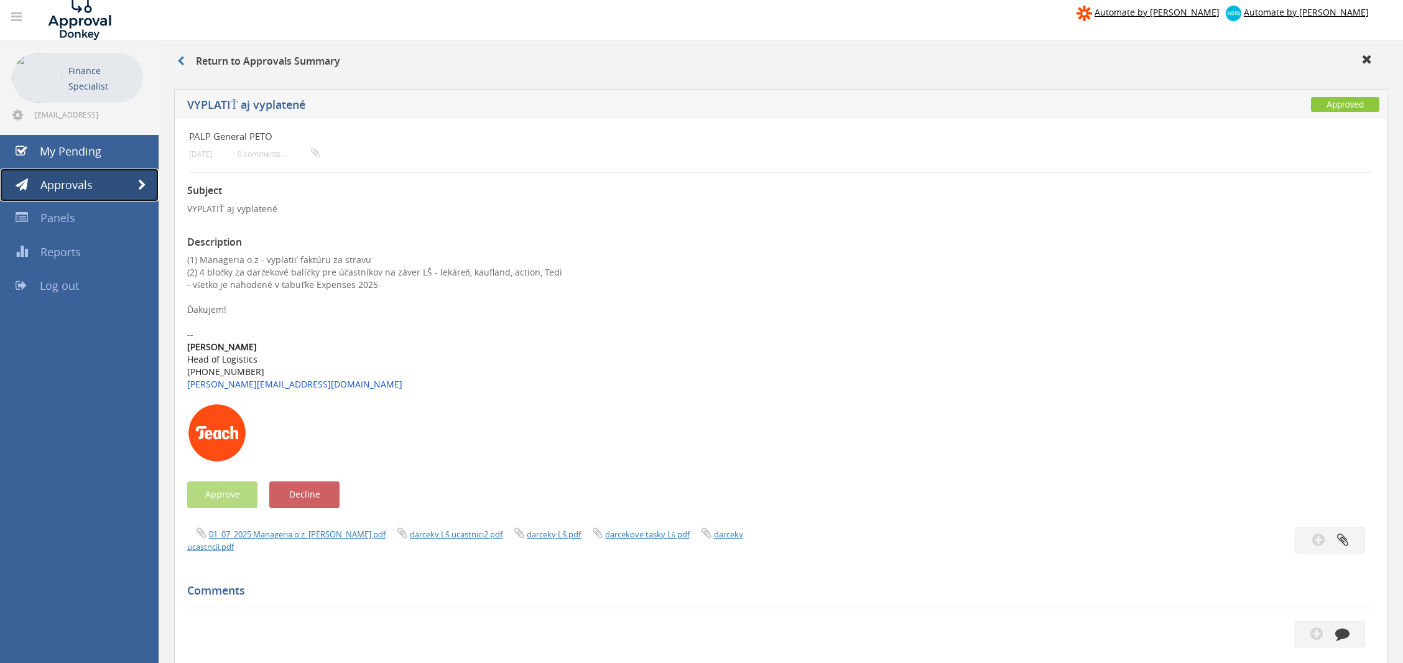
click at [90, 185] on span "Approvals" at bounding box center [66, 184] width 52 height 15
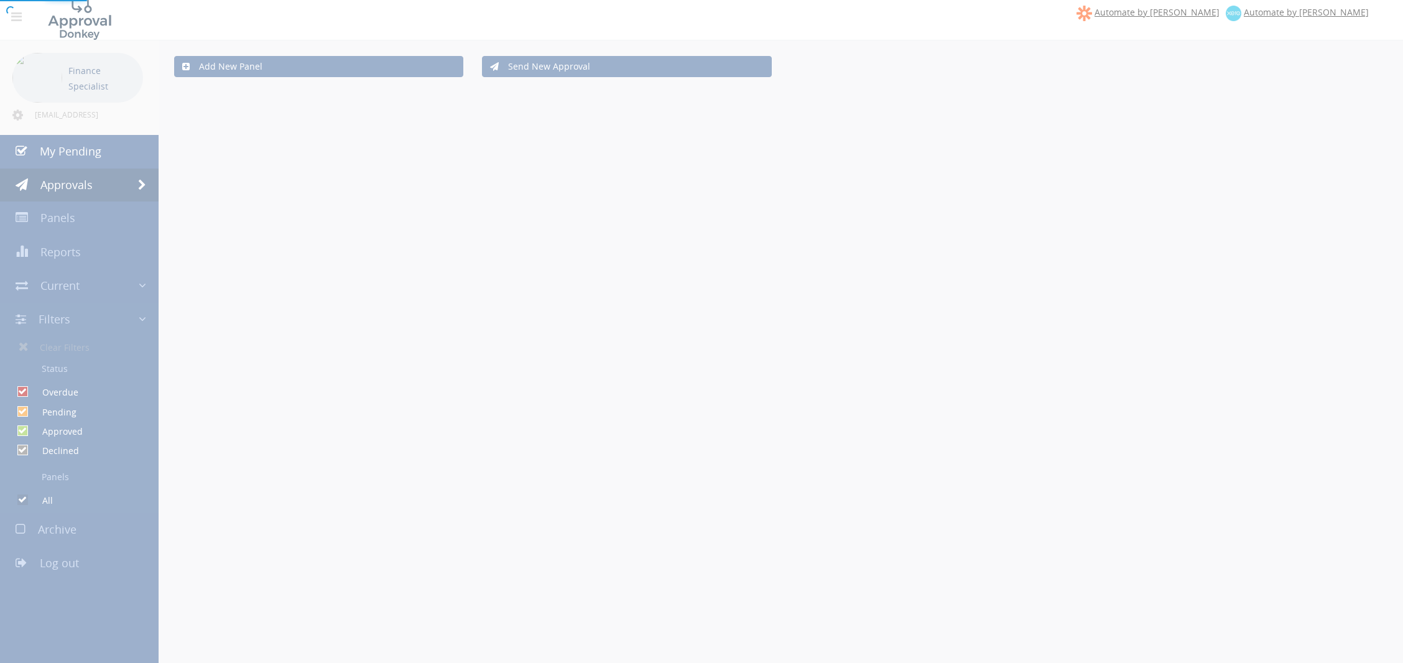
checkbox input "false"
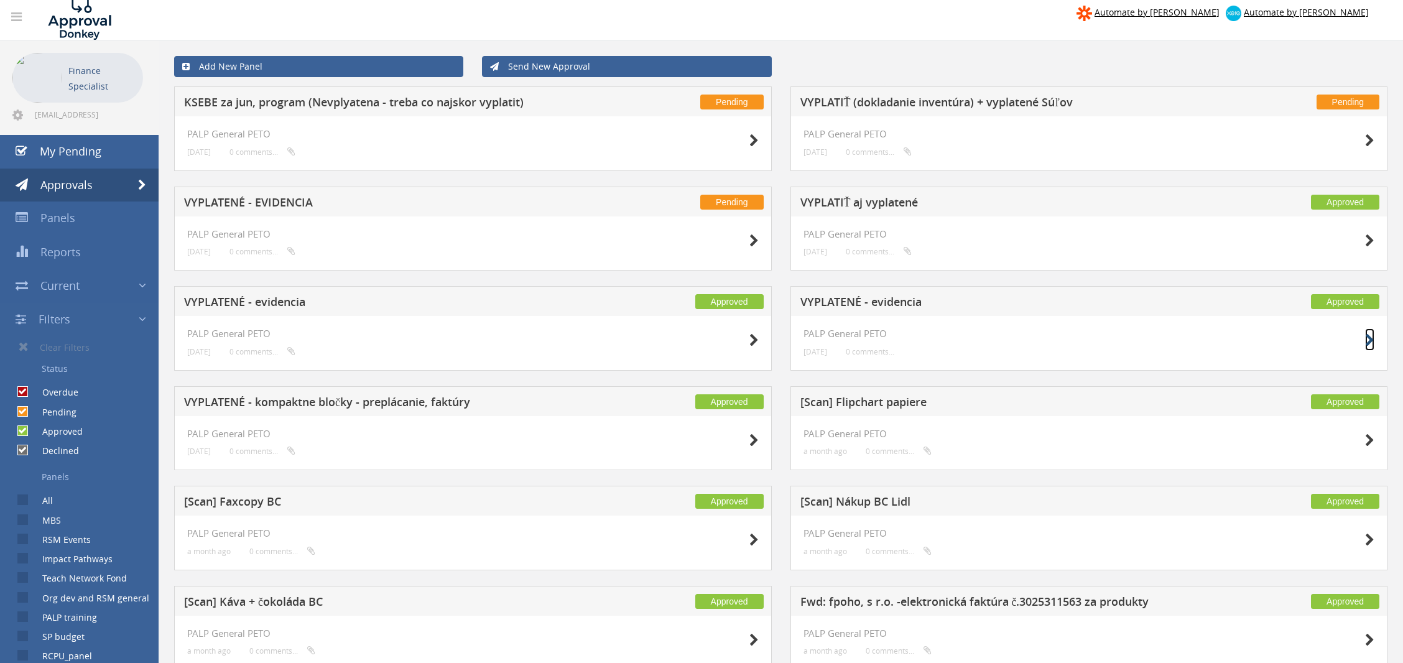
click at [1374, 336] on icon at bounding box center [1370, 340] width 9 height 13
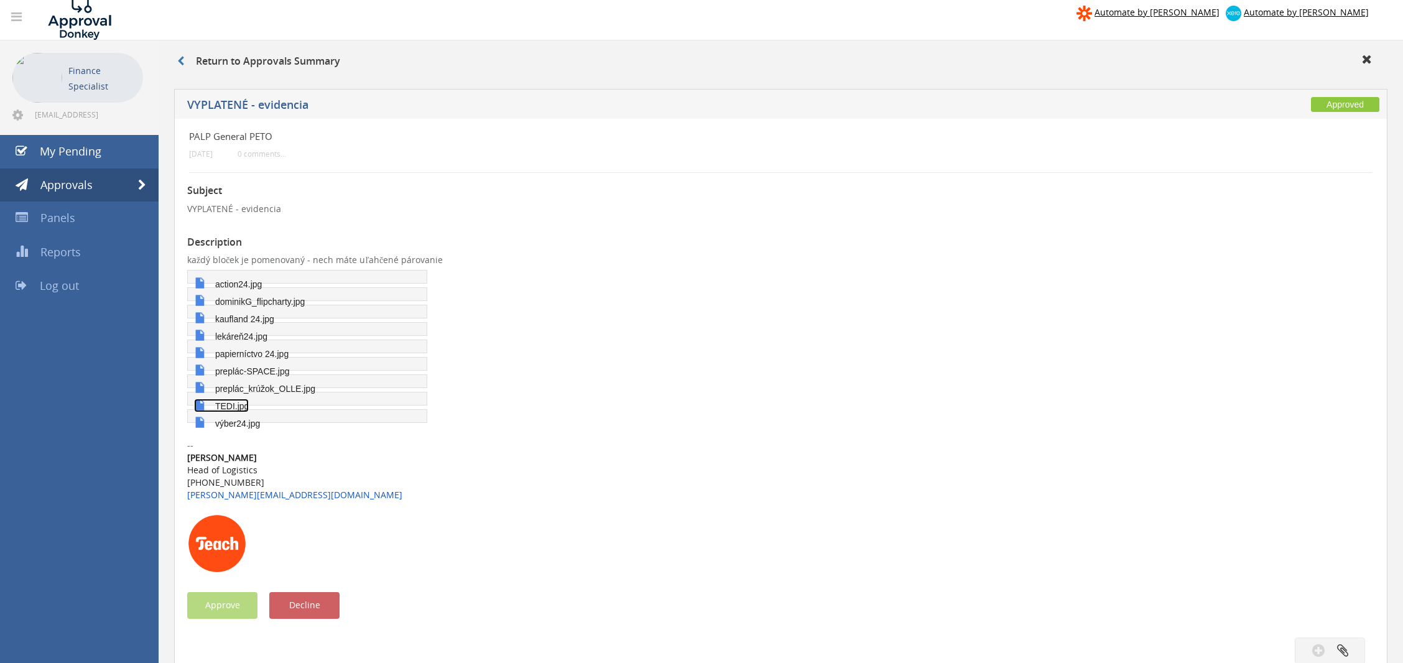
click at [225, 404] on span "TEDI.jpg" at bounding box center [232, 406] width 34 height 10
click at [78, 151] on span "My Pending" at bounding box center [71, 151] width 62 height 15
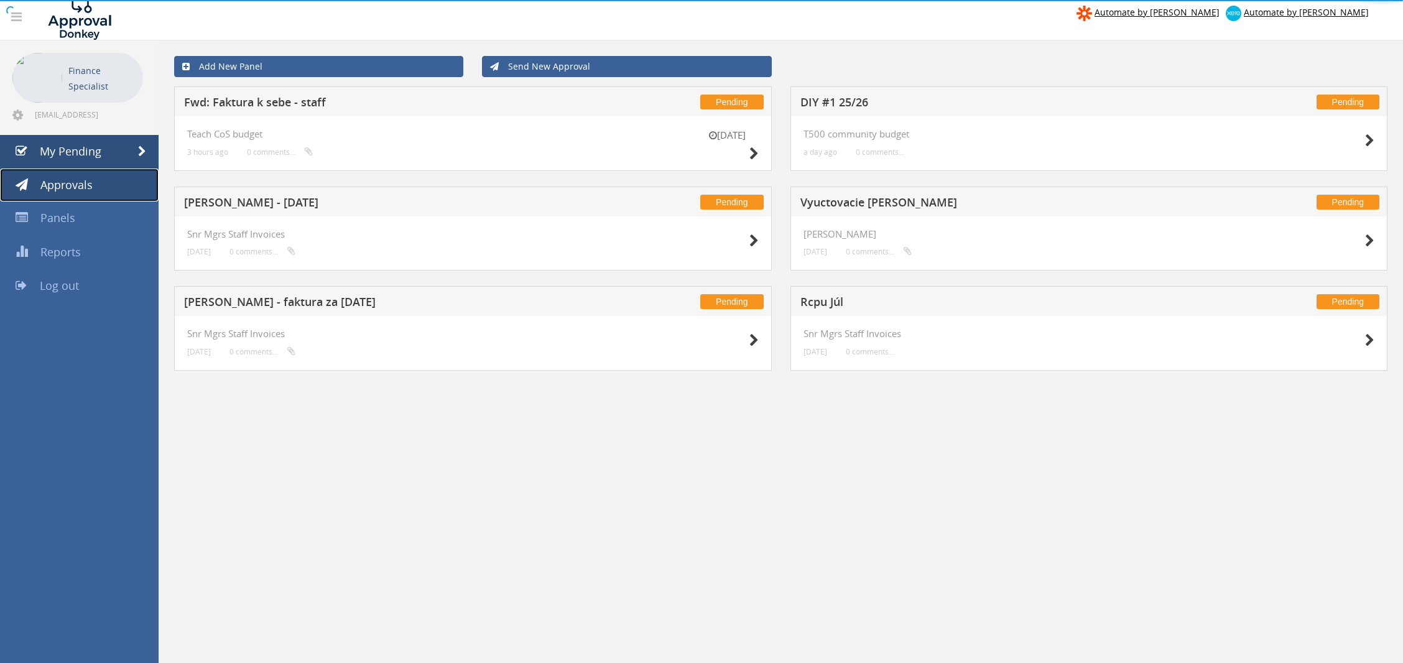
click at [67, 195] on link "Approvals" at bounding box center [79, 186] width 159 height 34
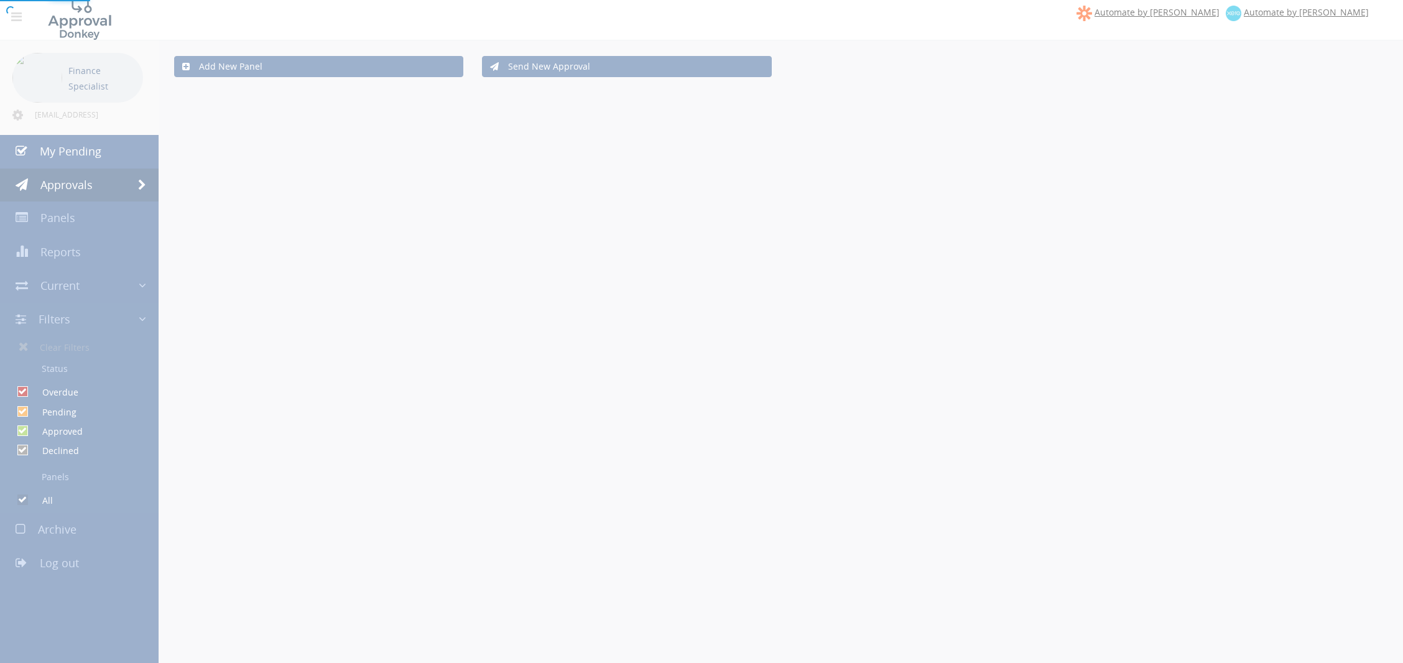
checkbox input "false"
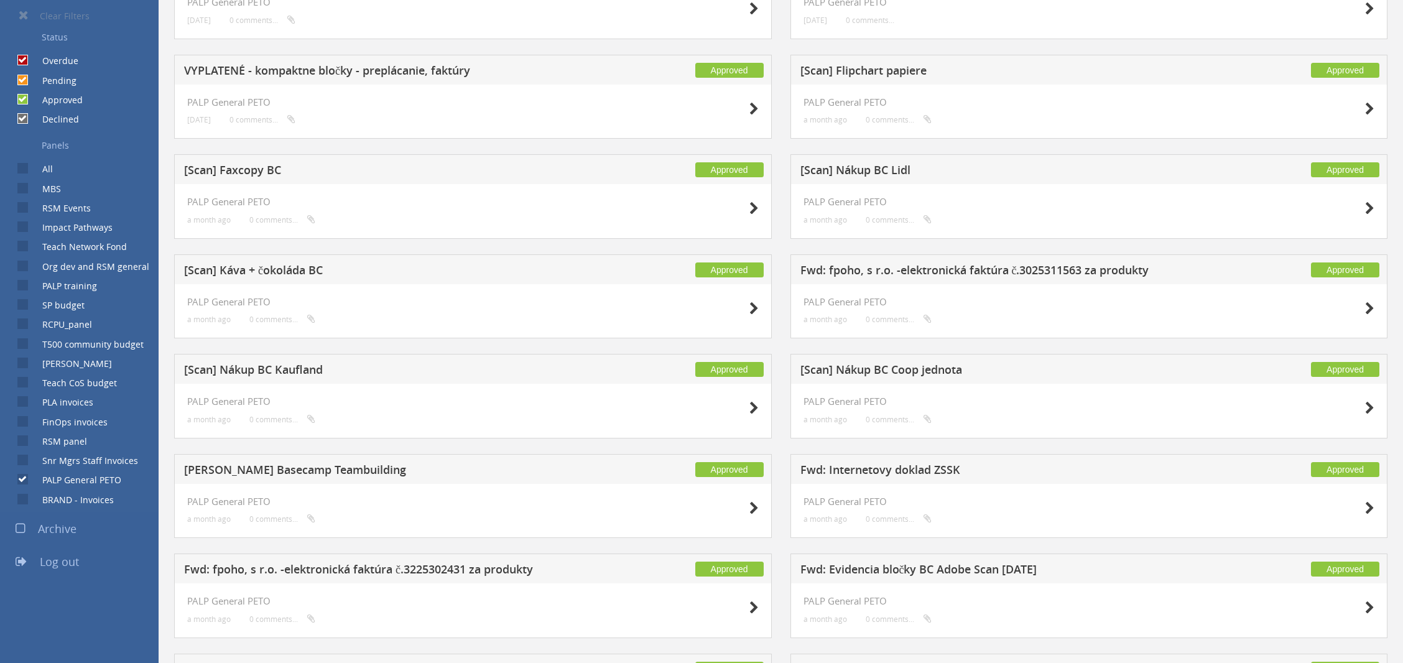
click at [30, 501] on label "BRAND - Invoices" at bounding box center [72, 500] width 84 height 12
click at [26, 501] on input "BRAND - Invoices" at bounding box center [21, 499] width 8 height 8
checkbox input "true"
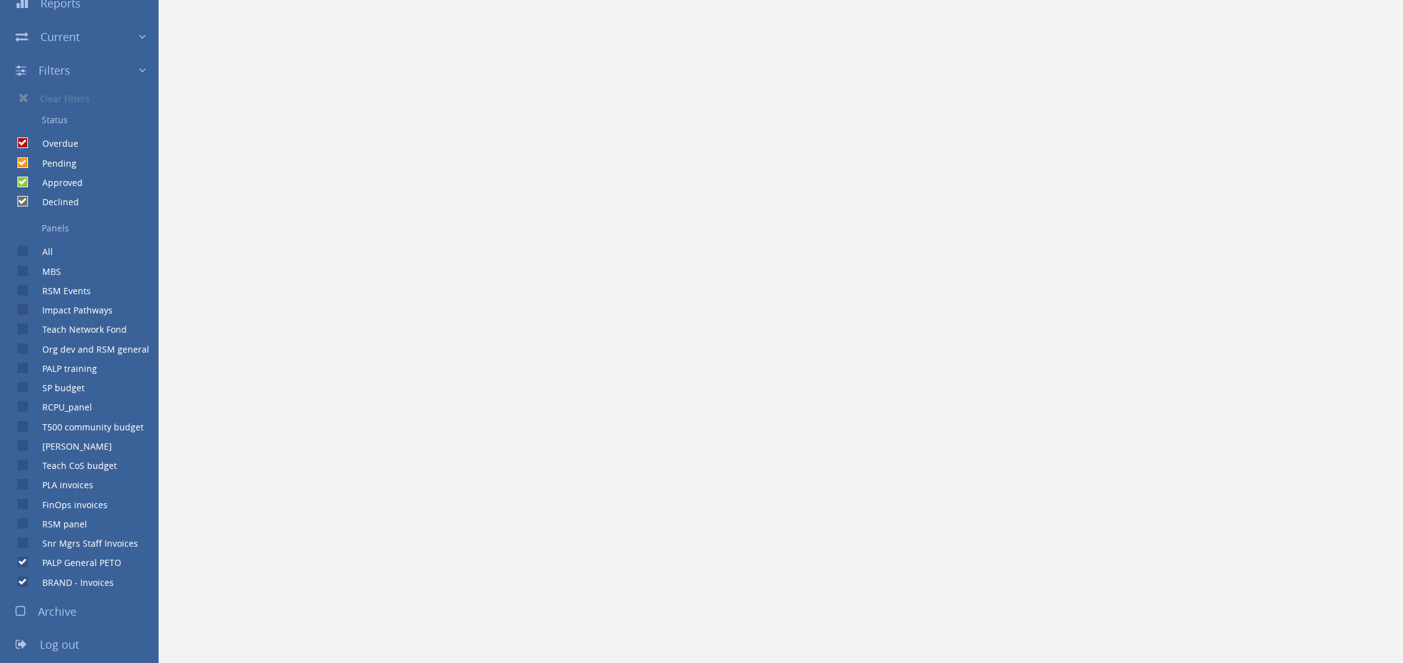
scroll to position [259, 0]
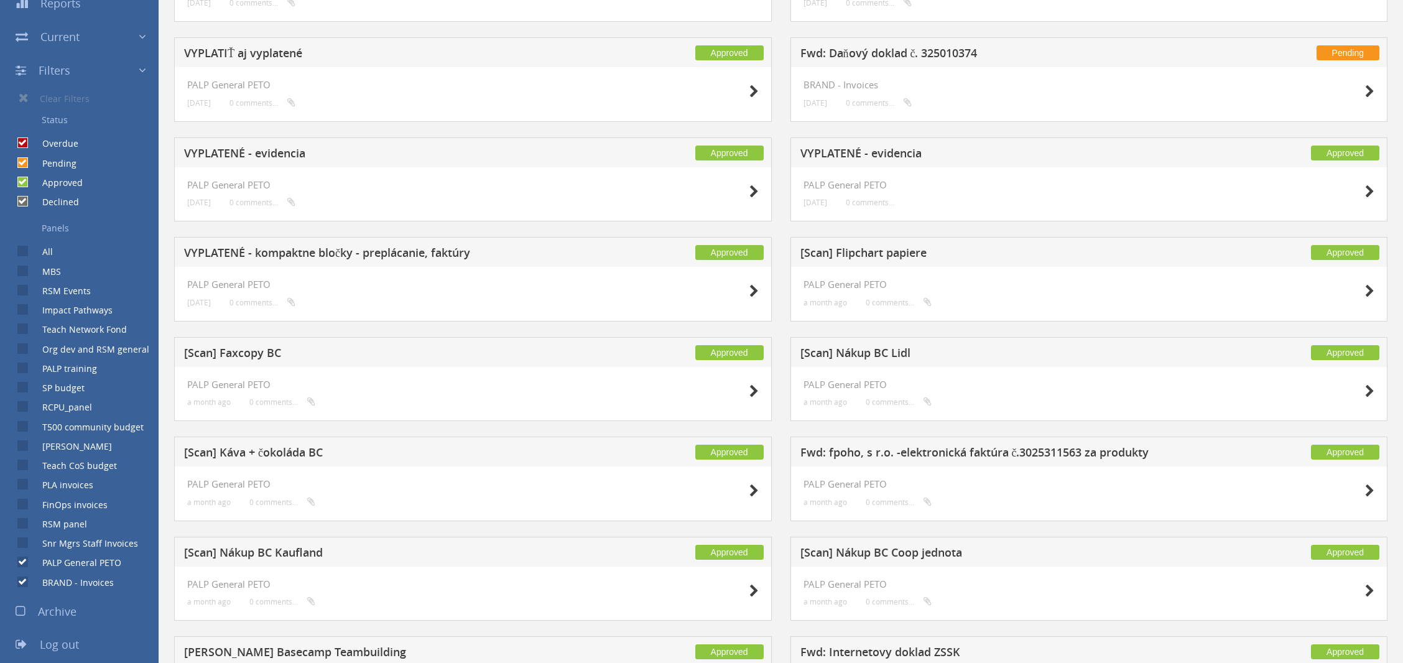
click at [21, 537] on div "Snr Mgrs Staff Invoices" at bounding box center [69, 540] width 138 height 19
click at [23, 542] on input "Snr Mgrs Staff Invoices" at bounding box center [21, 543] width 8 height 8
checkbox input "true"
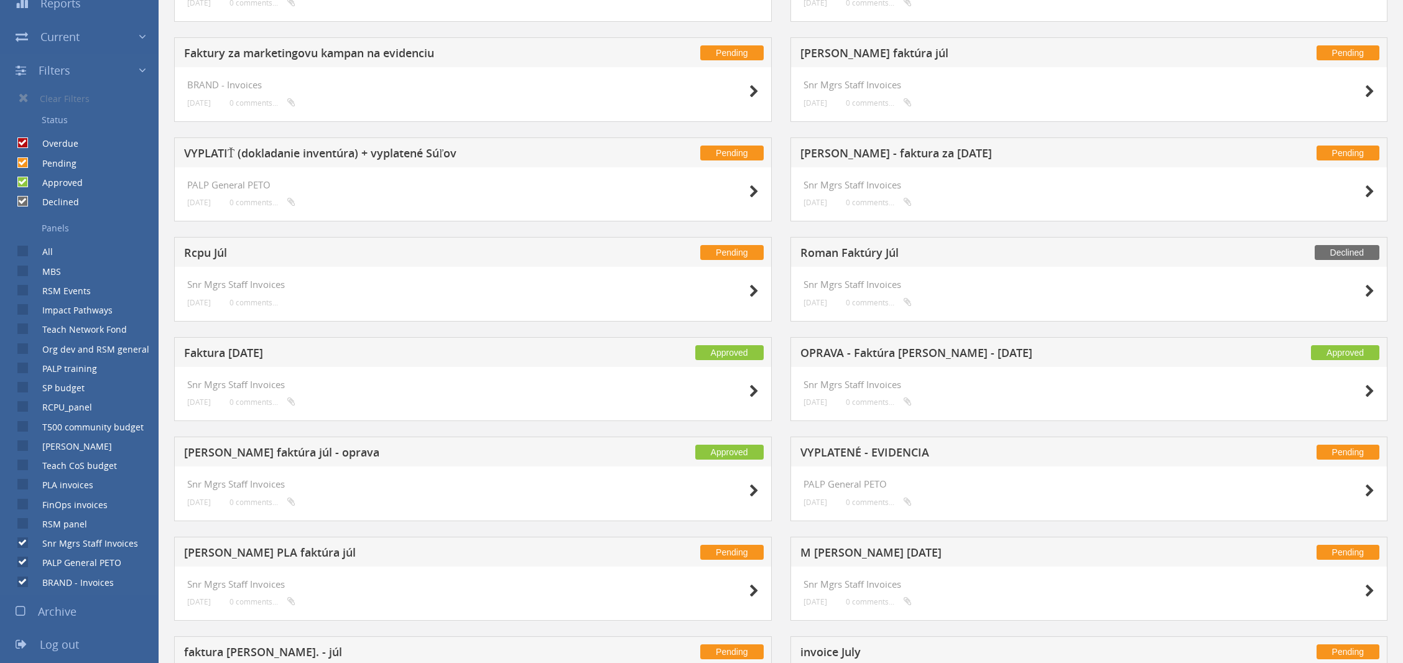
click at [24, 521] on input "RSM panel" at bounding box center [21, 524] width 8 height 8
checkbox input "true"
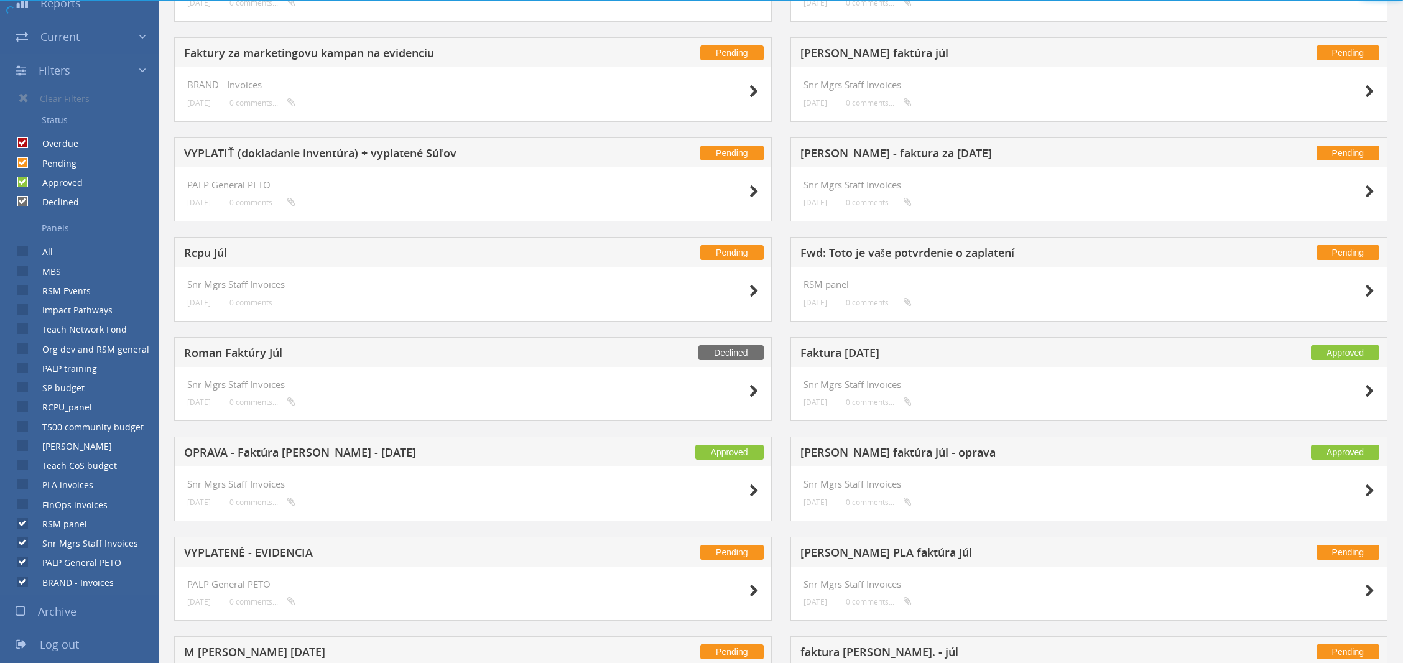
click at [24, 505] on input "FinOps invoices" at bounding box center [21, 504] width 8 height 8
checkbox input "true"
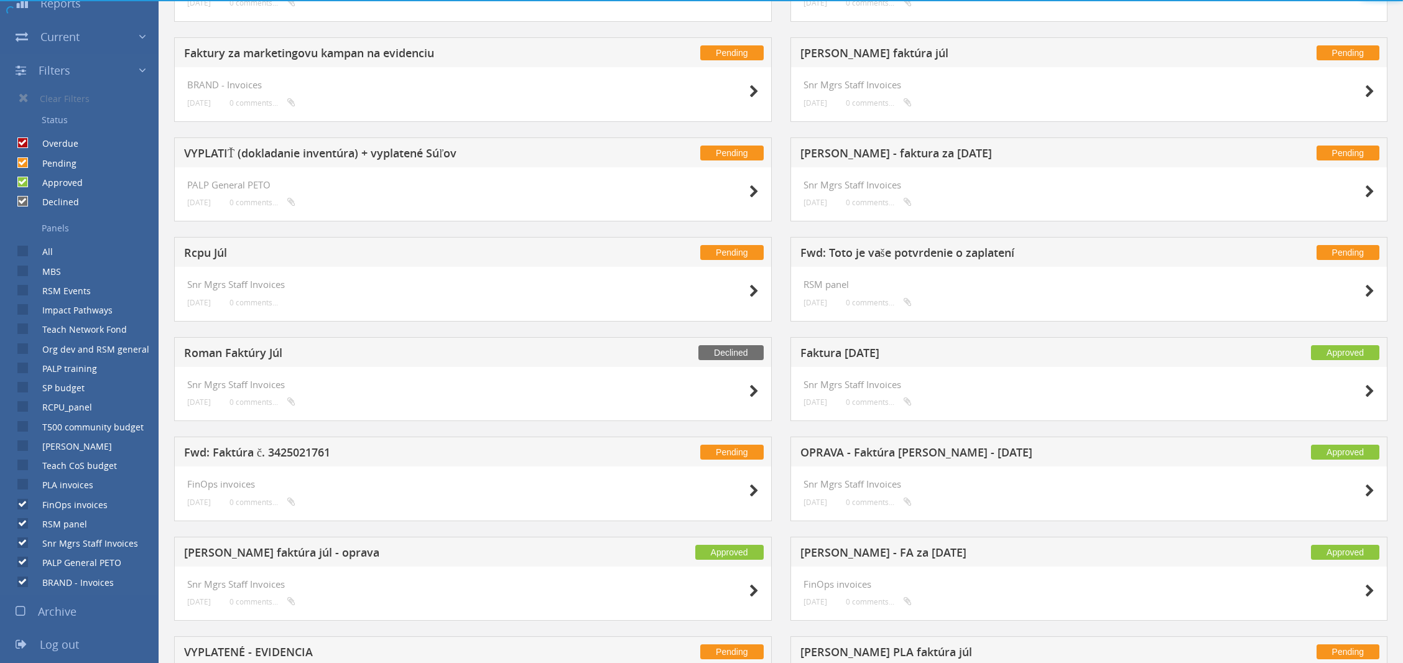
click at [21, 486] on input "PLA invoices" at bounding box center [21, 485] width 8 height 8
checkbox input "true"
click at [19, 248] on input "All" at bounding box center [21, 252] width 8 height 8
checkbox input "true"
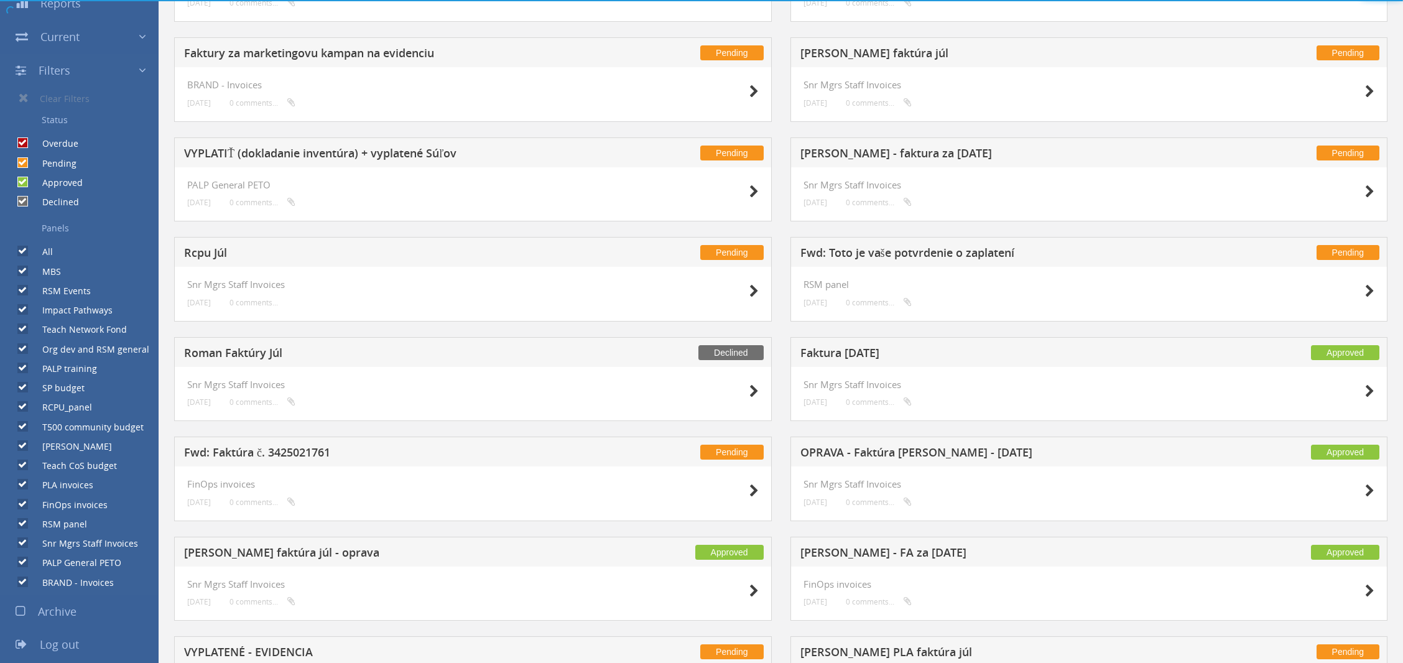
checkbox input "true"
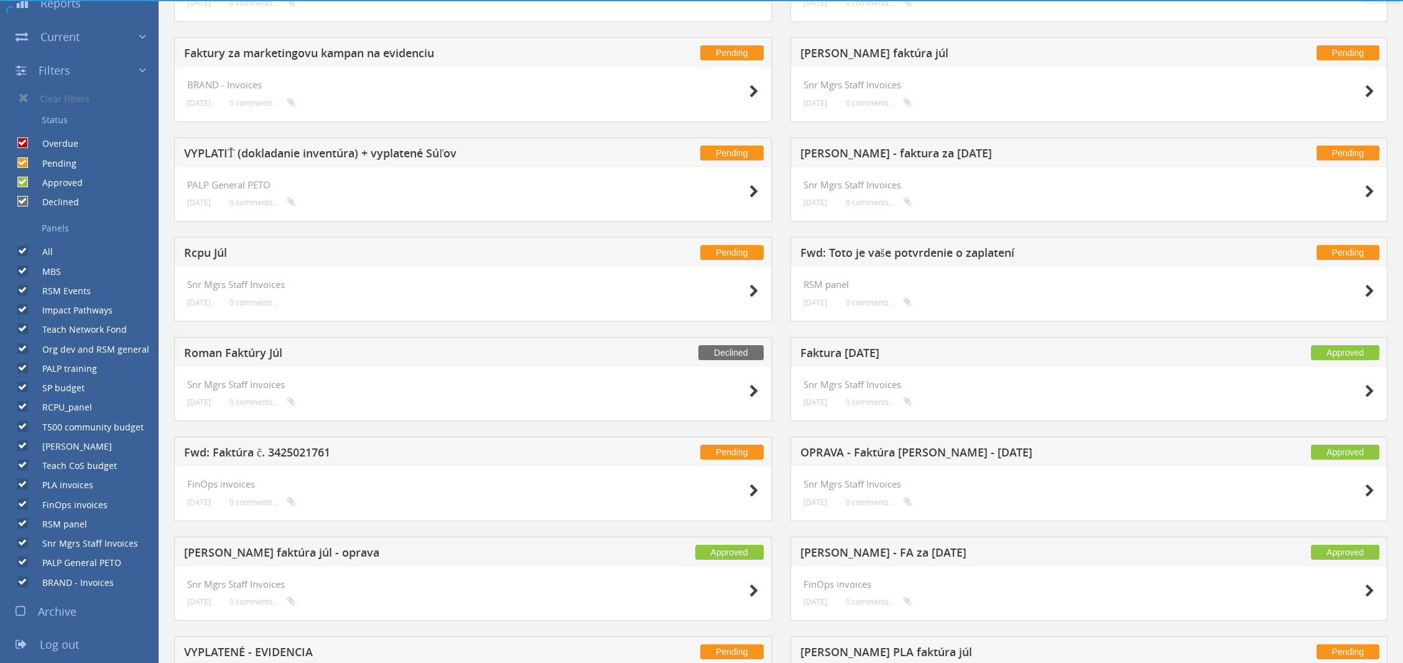
checkbox input "true"
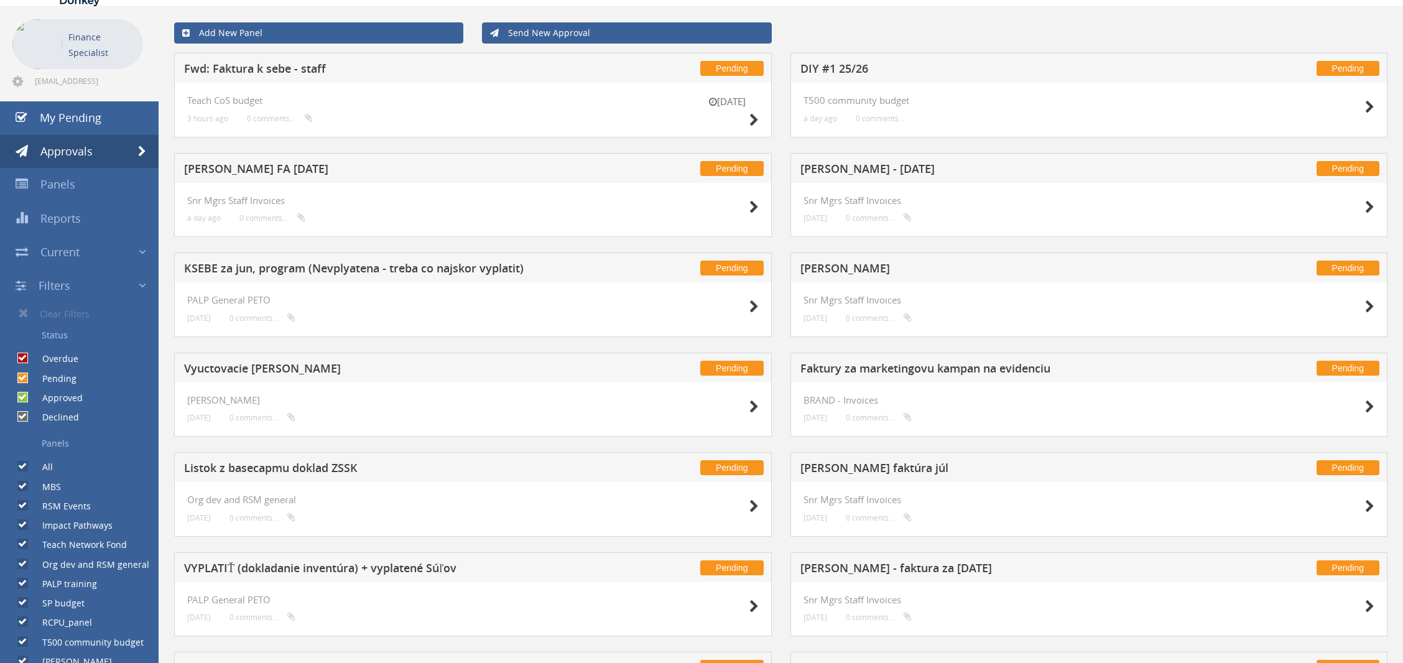
scroll to position [0, 0]
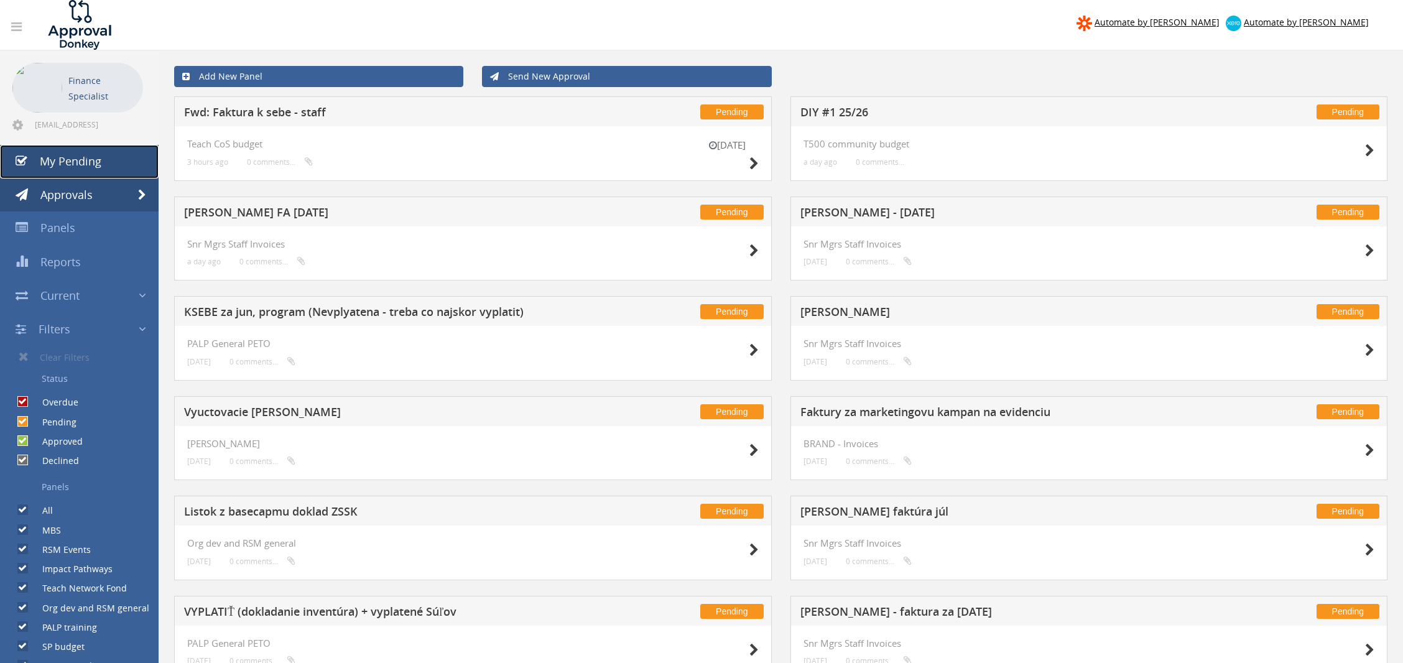
click at [75, 163] on span "My Pending" at bounding box center [71, 161] width 62 height 15
